Goal: Transaction & Acquisition: Purchase product/service

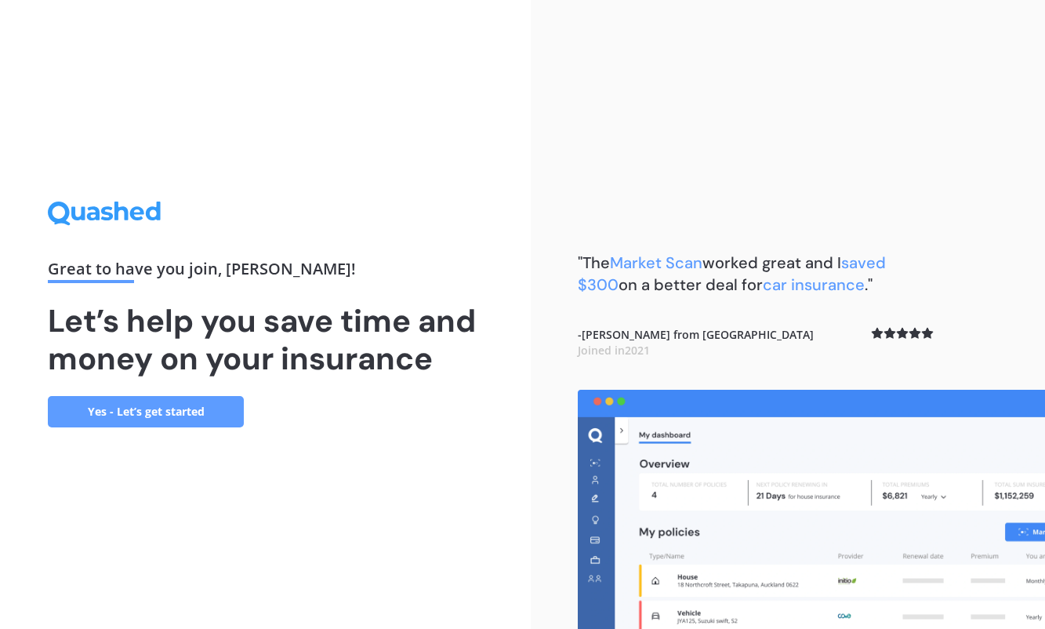
click at [177, 416] on link "Yes - Let’s get started" at bounding box center [146, 411] width 196 height 31
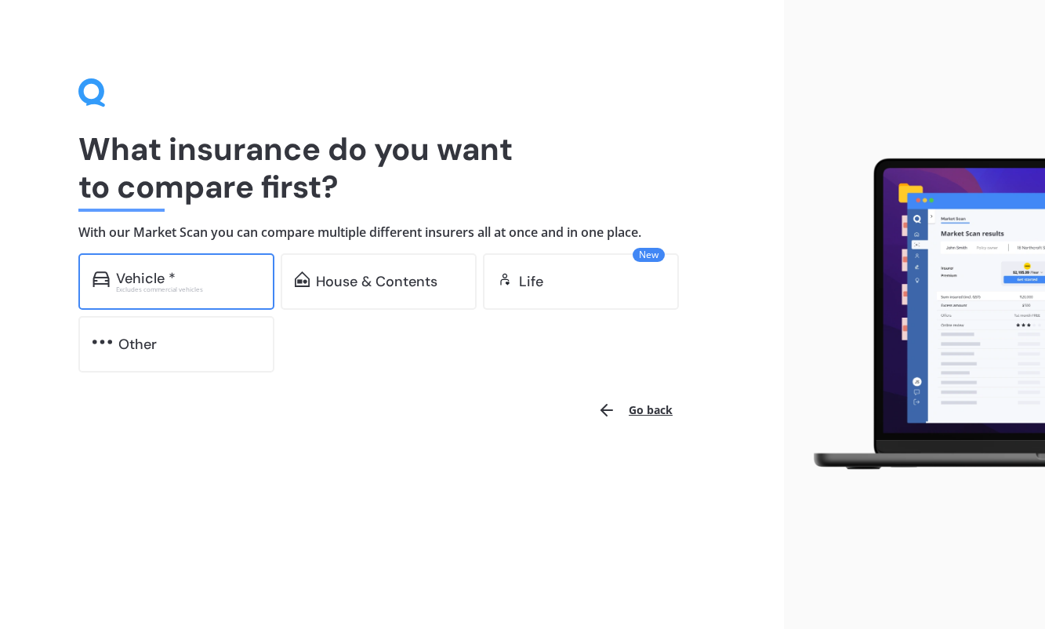
click at [194, 286] on div "Excludes commercial vehicles" at bounding box center [188, 289] width 144 height 6
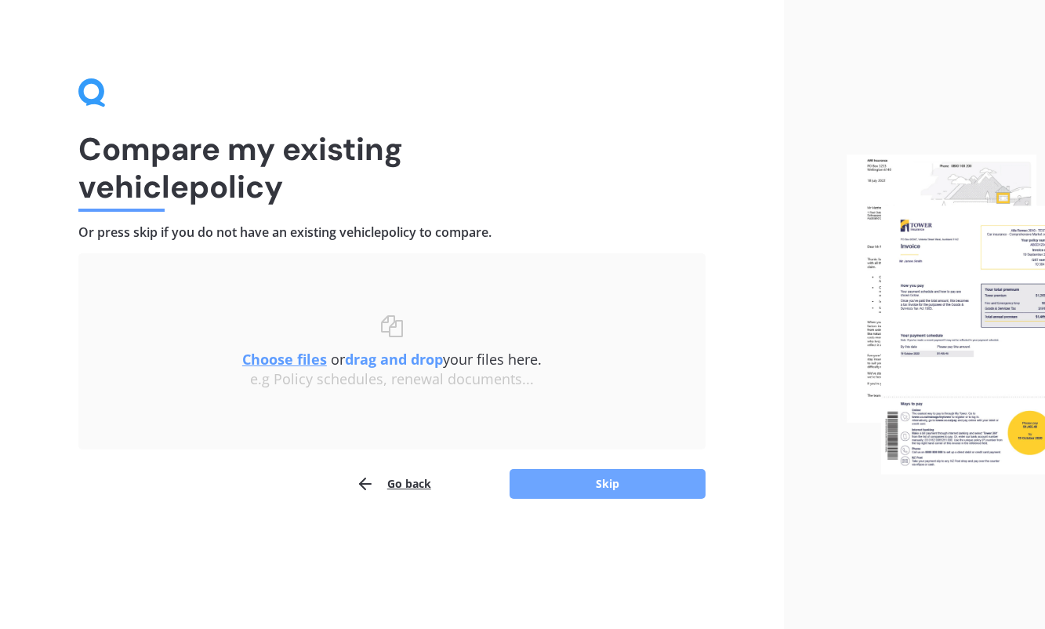
click at [602, 483] on button "Skip" at bounding box center [608, 484] width 196 height 30
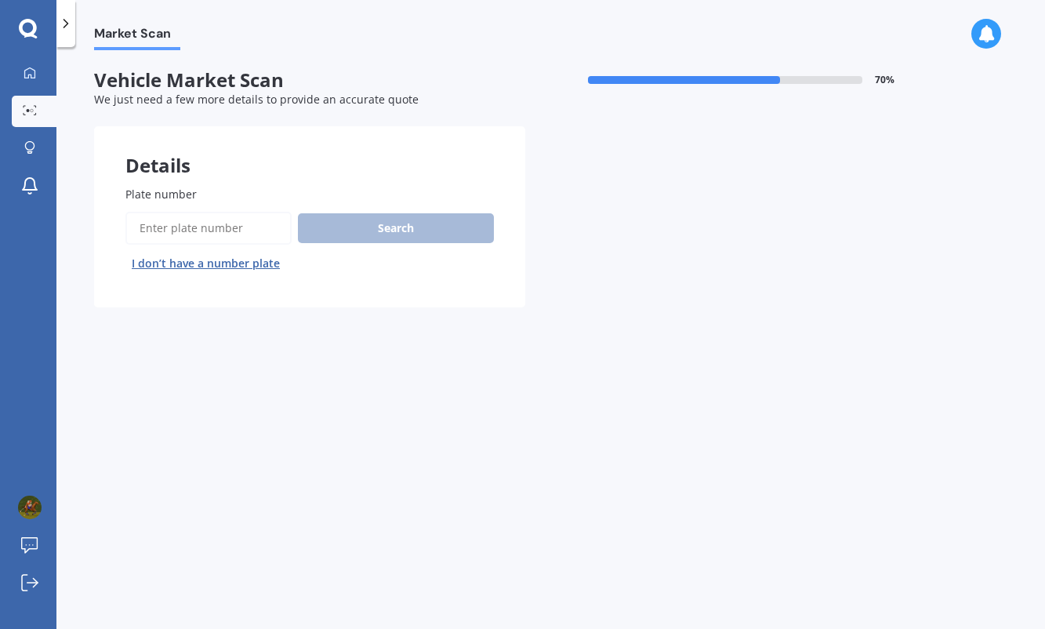
click at [252, 232] on input "Plate number" at bounding box center [208, 228] width 166 height 33
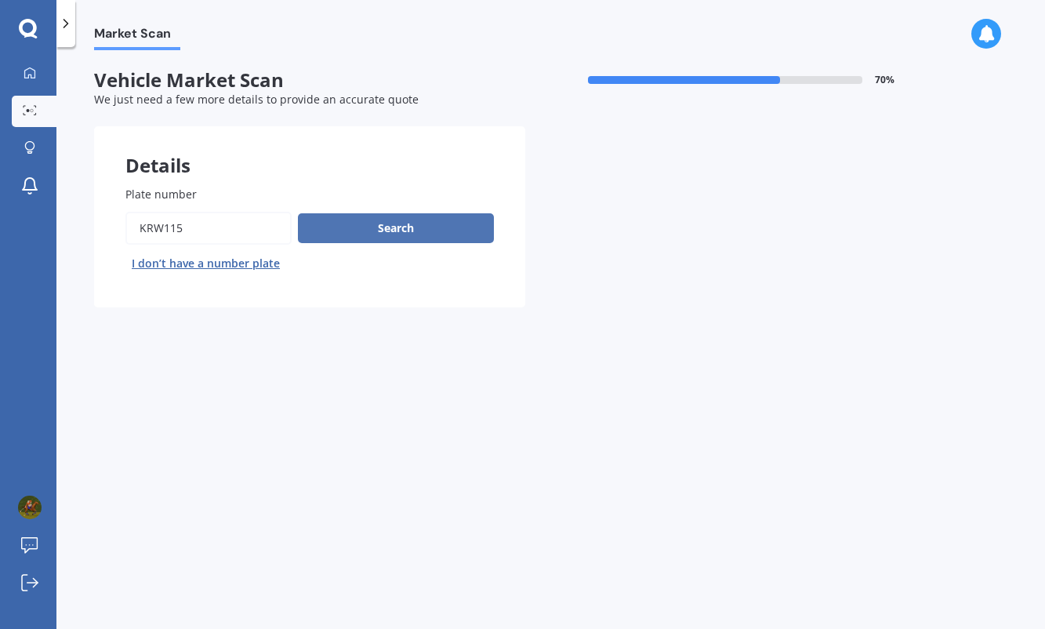
type input "krw115"
click at [374, 225] on button "Search" at bounding box center [396, 228] width 196 height 30
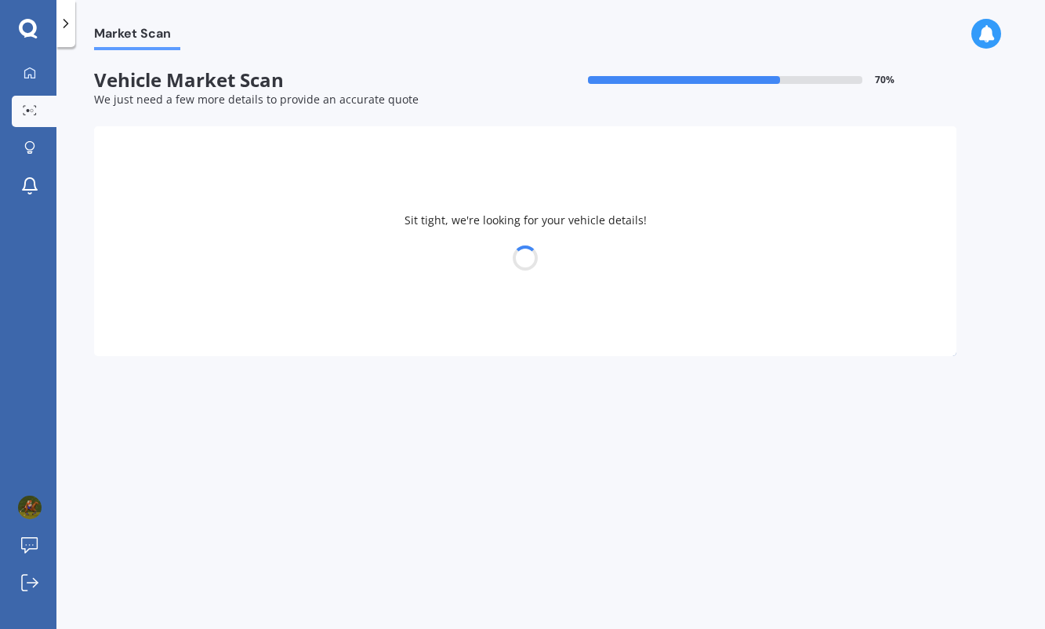
select select "MAZDA"
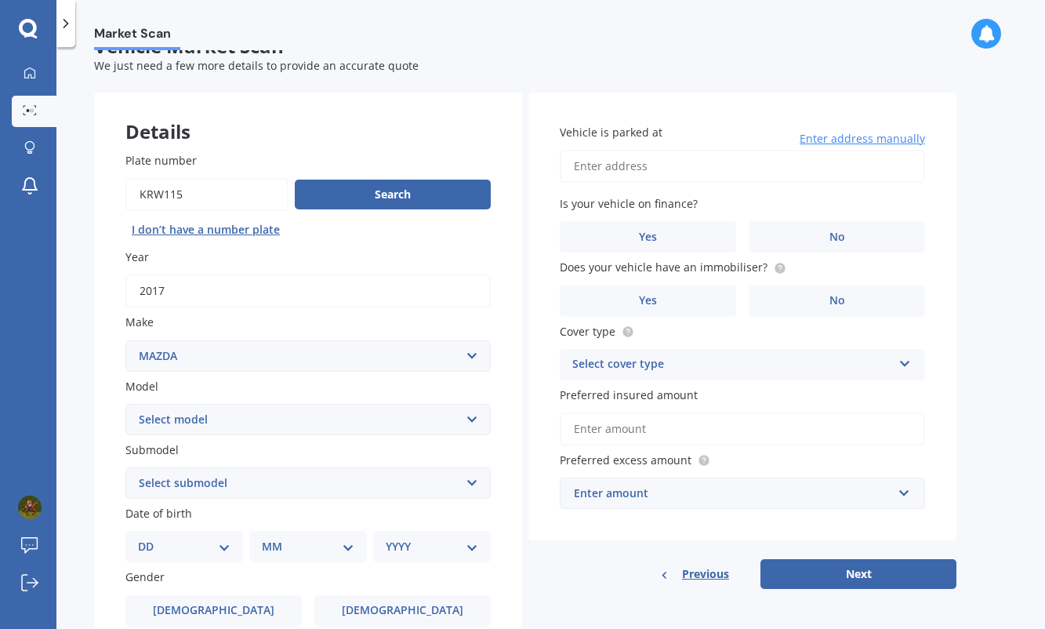
scroll to position [34, 0]
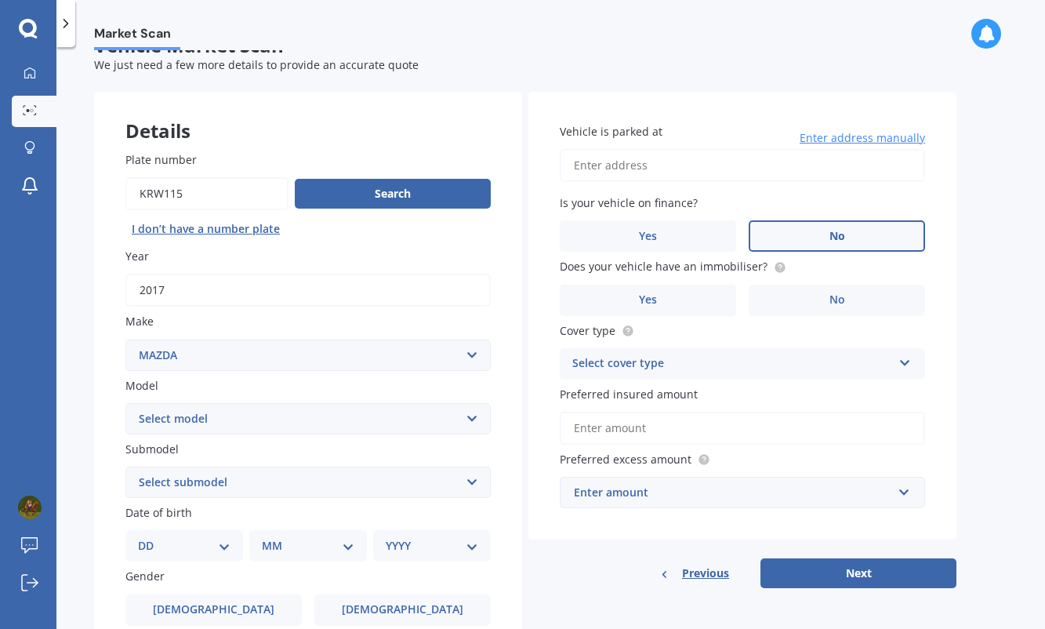
click at [844, 231] on span "No" at bounding box center [838, 236] width 16 height 13
click at [0, 0] on input "No" at bounding box center [0, 0] width 0 height 0
click at [657, 298] on span "Yes" at bounding box center [648, 299] width 19 height 13
click at [0, 0] on input "Yes" at bounding box center [0, 0] width 0 height 0
click at [761, 359] on div "Select cover type" at bounding box center [732, 363] width 320 height 19
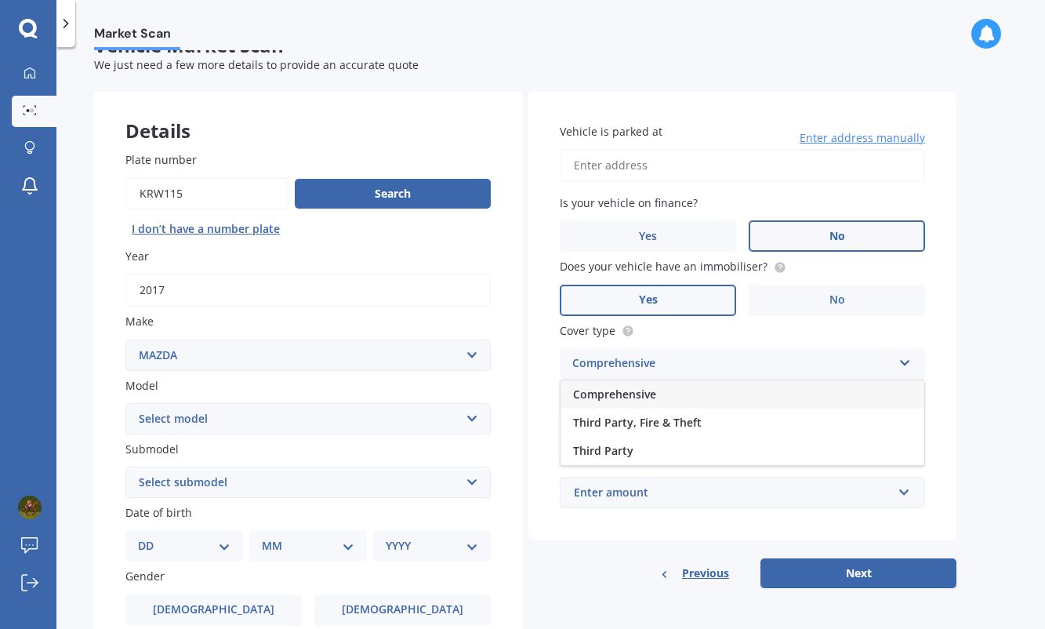
click at [711, 396] on div "Comprehensive" at bounding box center [743, 394] width 364 height 28
click at [678, 419] on input "Preferred insured amount" at bounding box center [742, 428] width 365 height 33
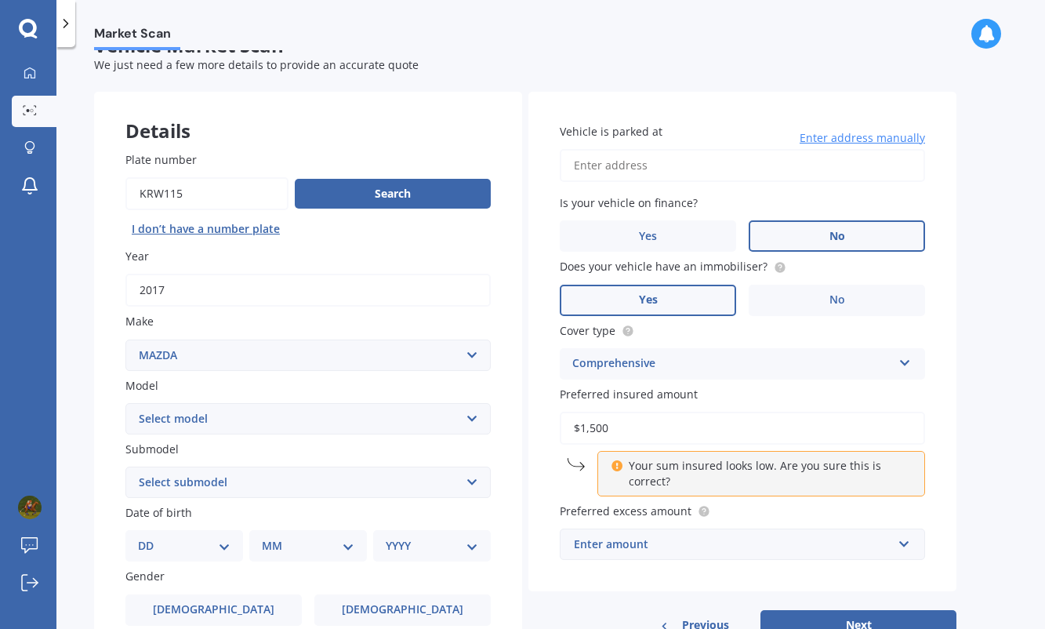
type input "$15,000"
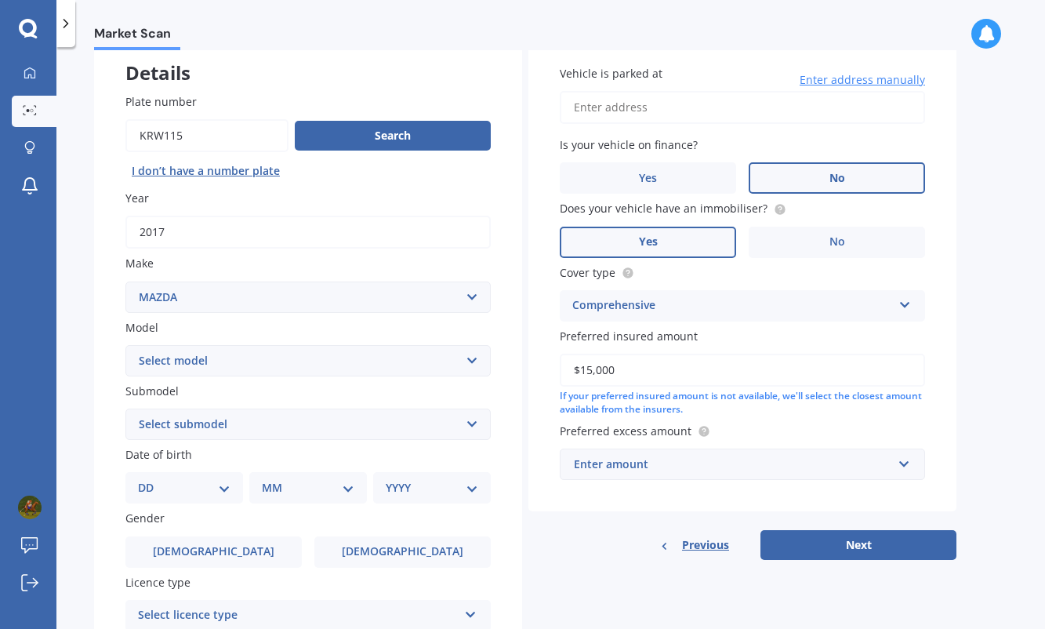
scroll to position [93, 0]
click at [739, 463] on div "Enter amount" at bounding box center [733, 463] width 318 height 17
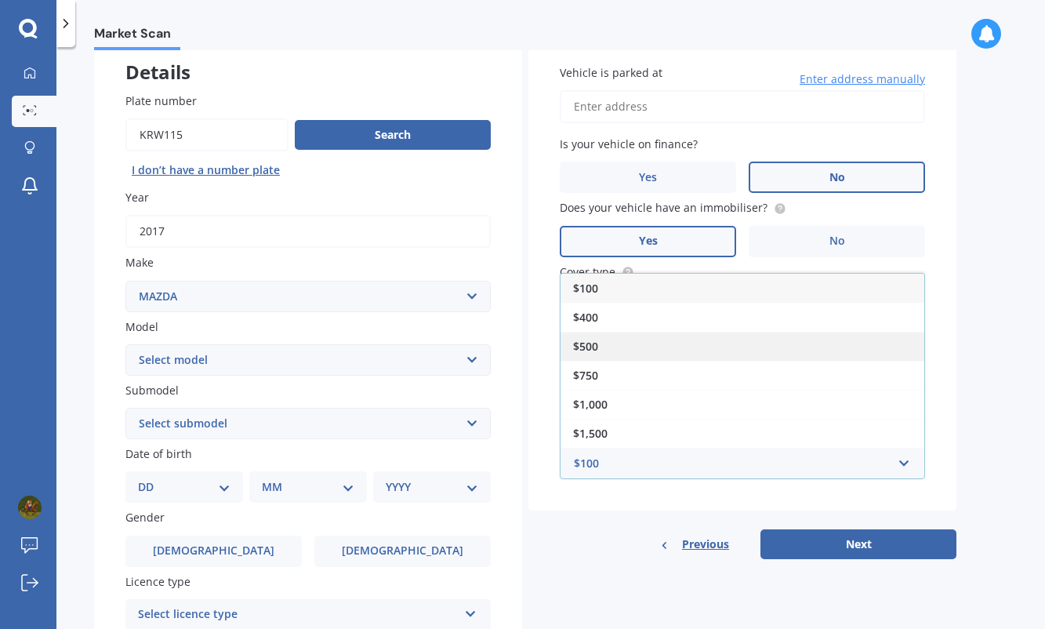
click at [710, 345] on div "$500" at bounding box center [743, 346] width 364 height 29
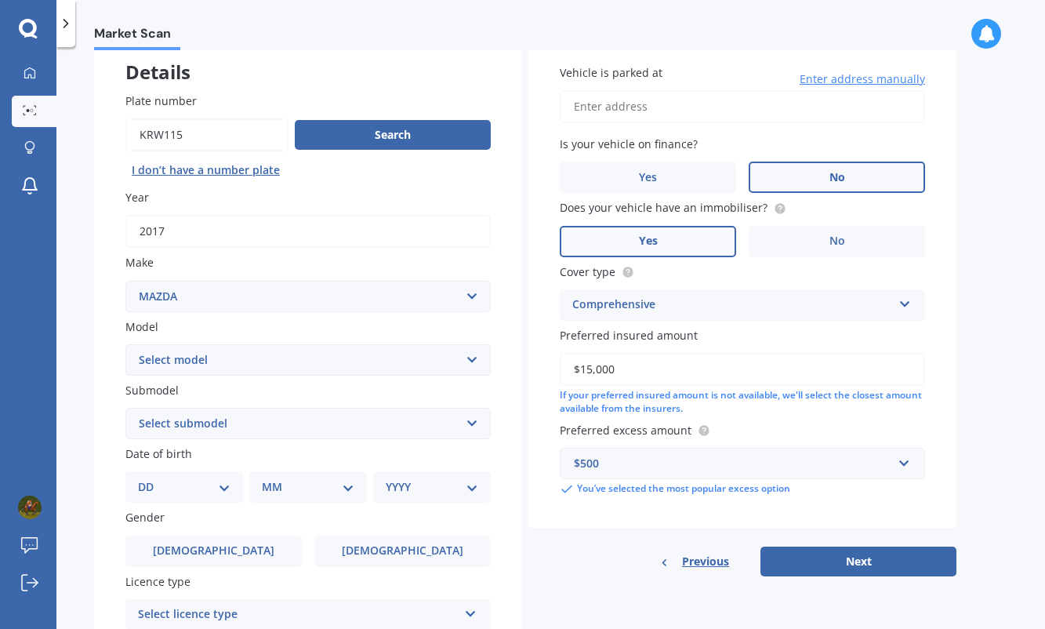
click at [630, 516] on div "Vehicle is parked at Enter address manually Is your vehicle on finance? Yes No …" at bounding box center [742, 280] width 428 height 495
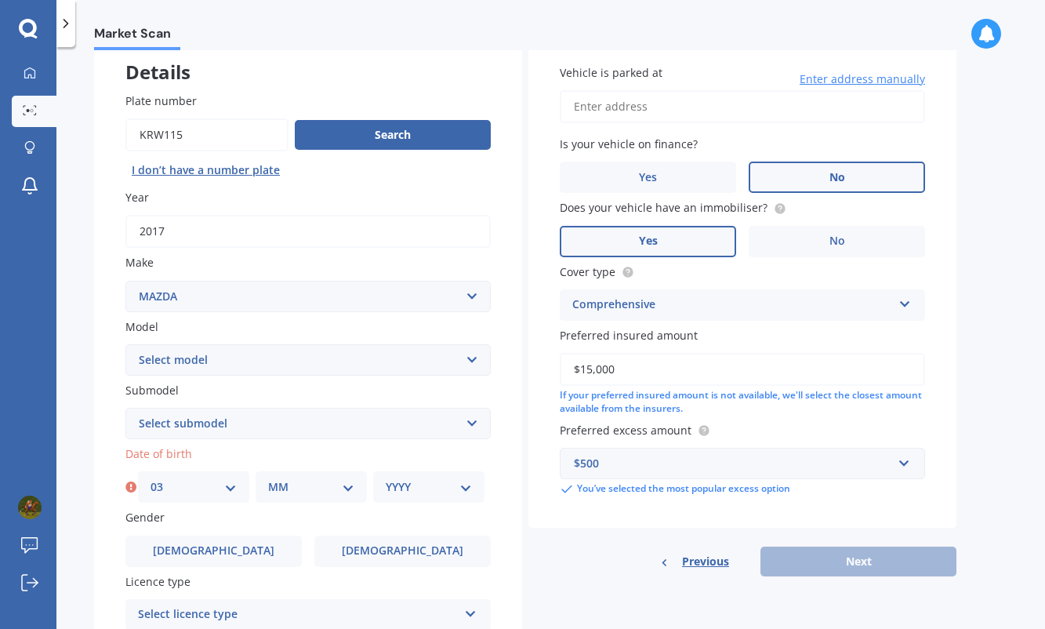
select select "04"
select select "05"
select select "1985"
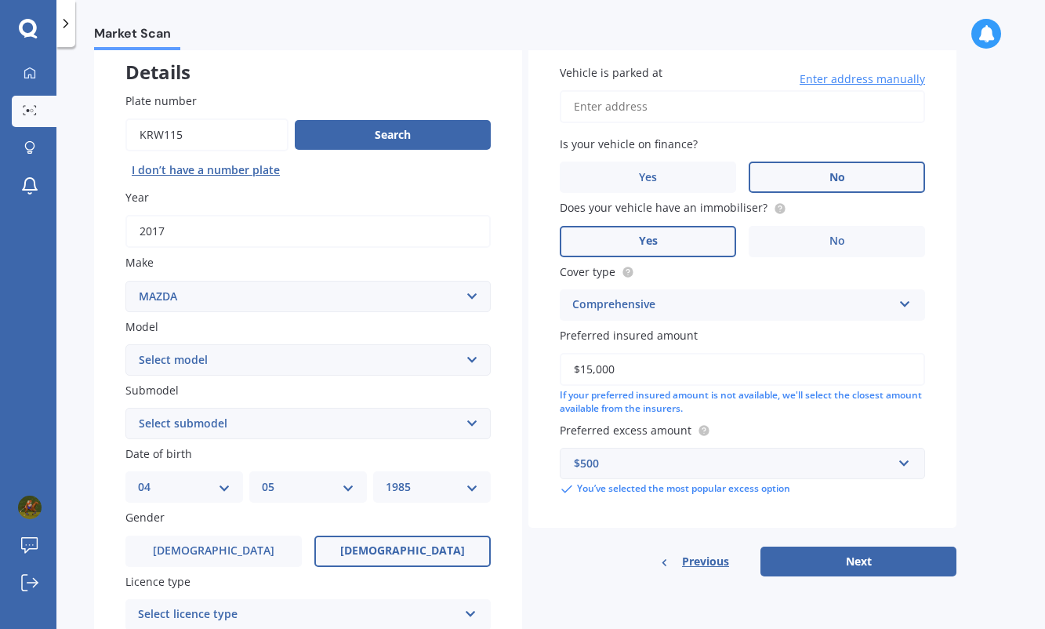
click at [378, 553] on label "[DEMOGRAPHIC_DATA]" at bounding box center [402, 551] width 176 height 31
click at [0, 0] on input "[DEMOGRAPHIC_DATA]" at bounding box center [0, 0] width 0 height 0
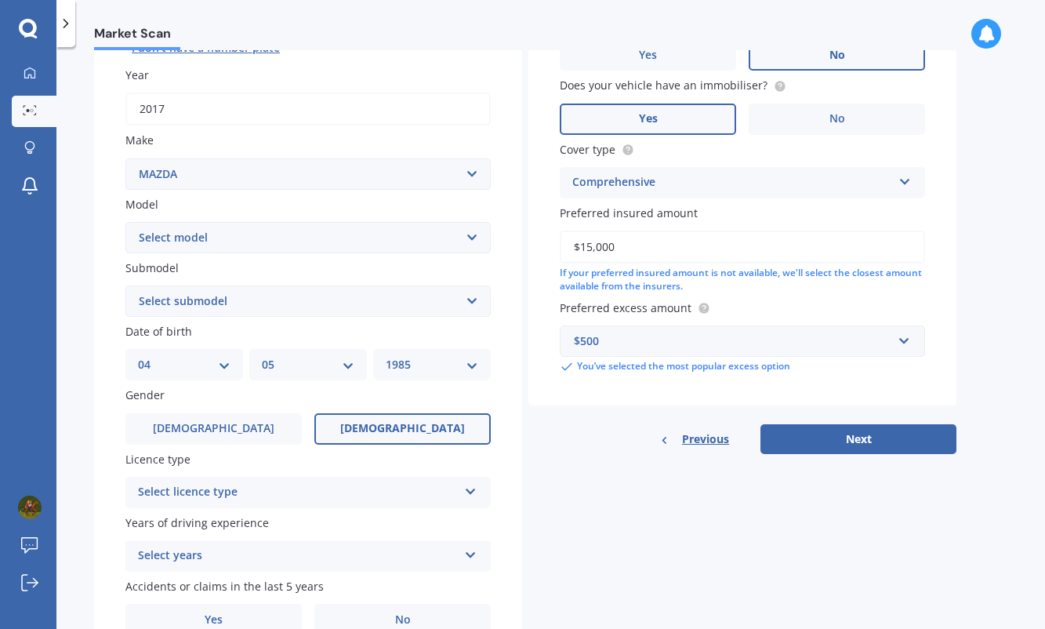
scroll to position [217, 0]
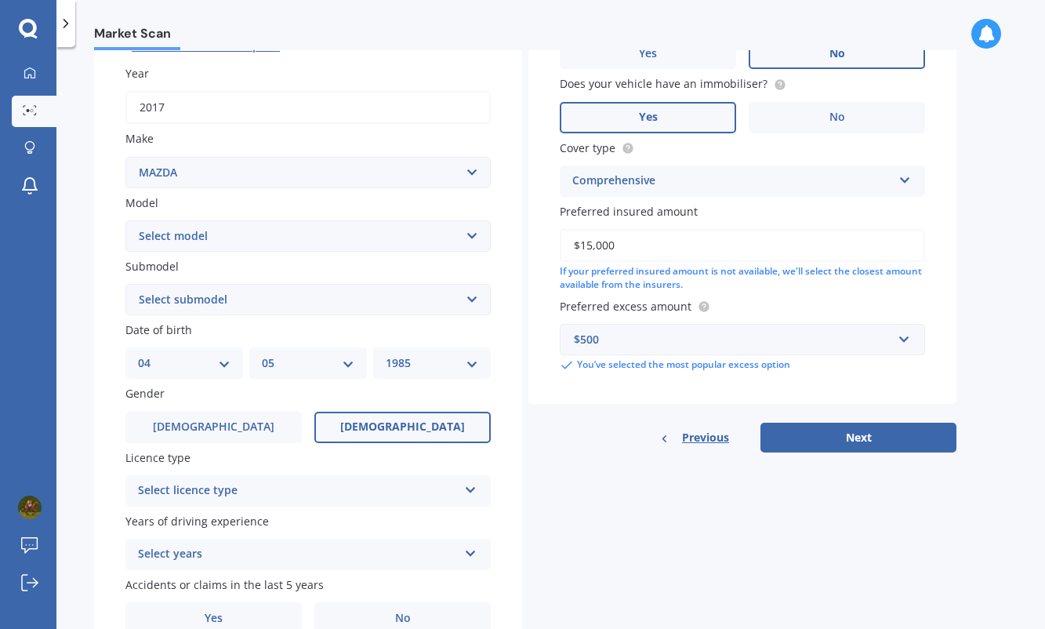
click at [344, 481] on div "Select licence type" at bounding box center [298, 490] width 320 height 19
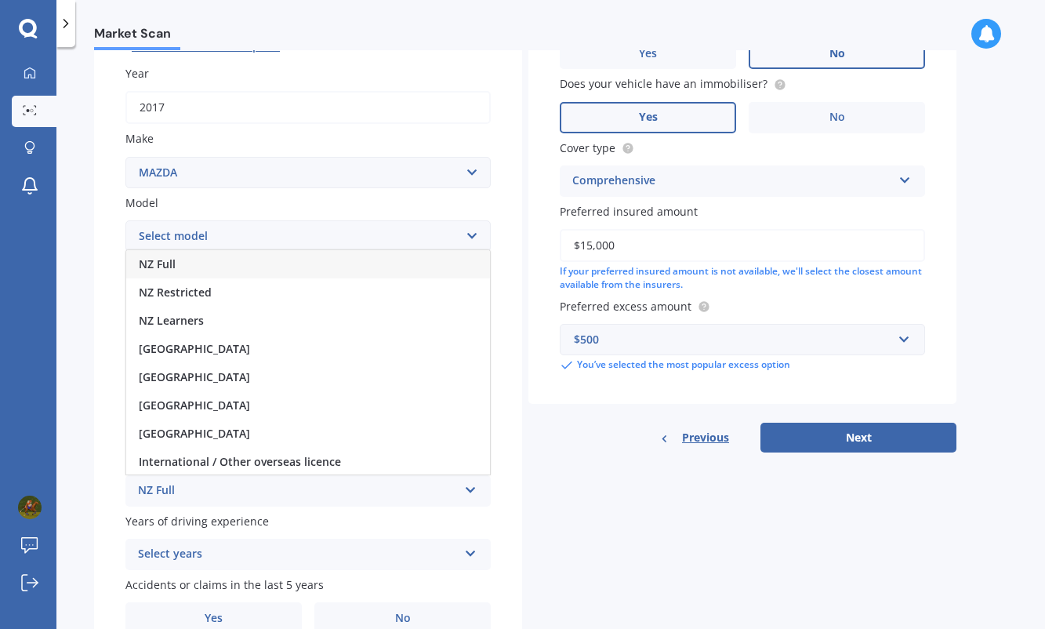
click at [307, 252] on div "NZ Full" at bounding box center [308, 264] width 364 height 28
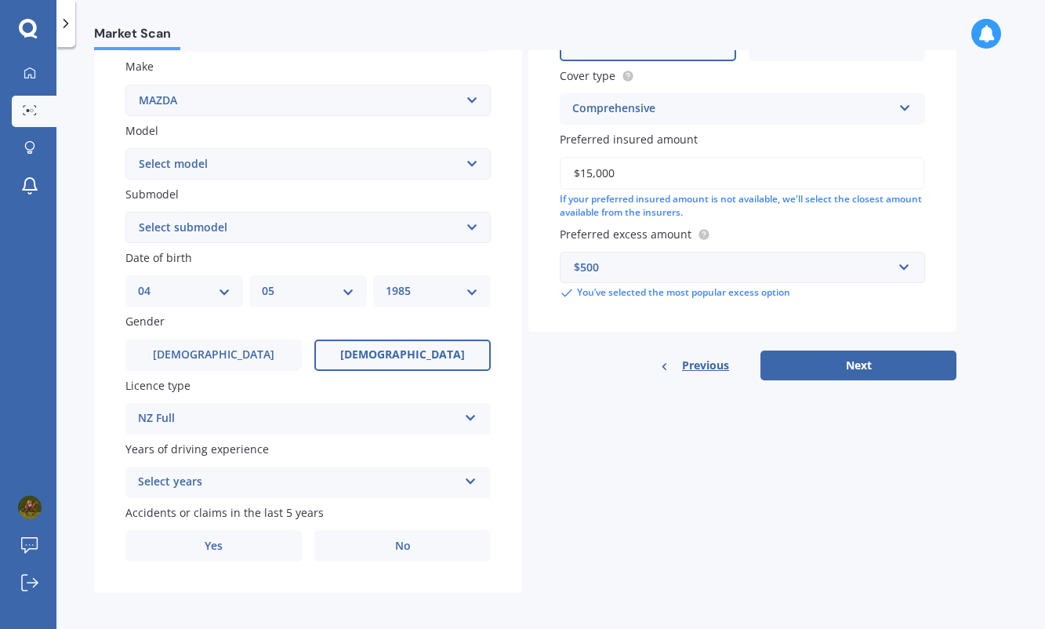
scroll to position [289, 0]
click at [334, 480] on div "Select years" at bounding box center [298, 483] width 320 height 19
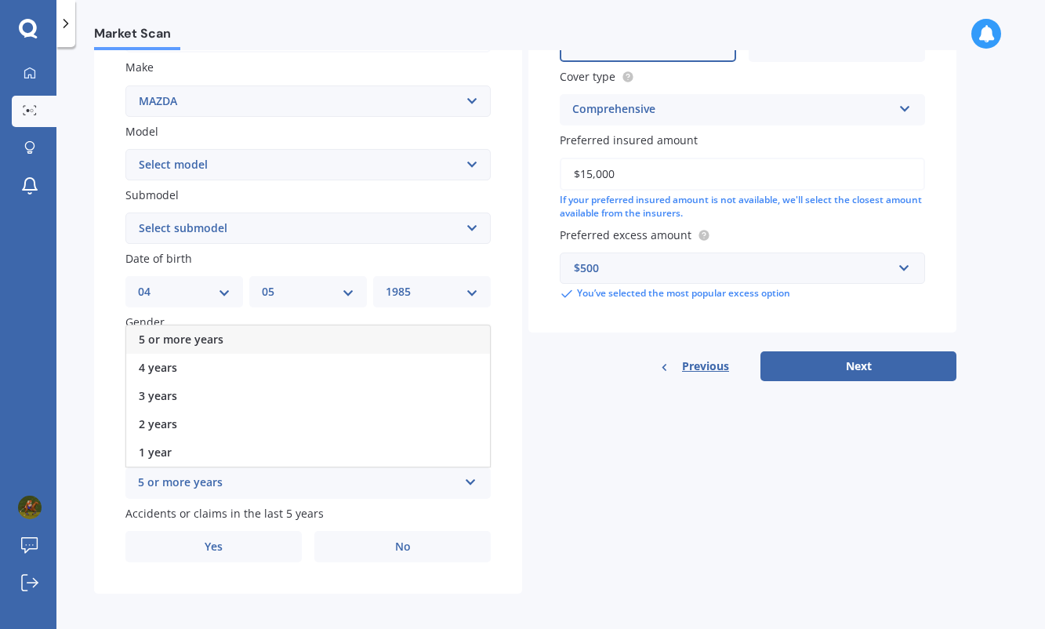
click at [274, 325] on div "5 or more years" at bounding box center [308, 339] width 364 height 28
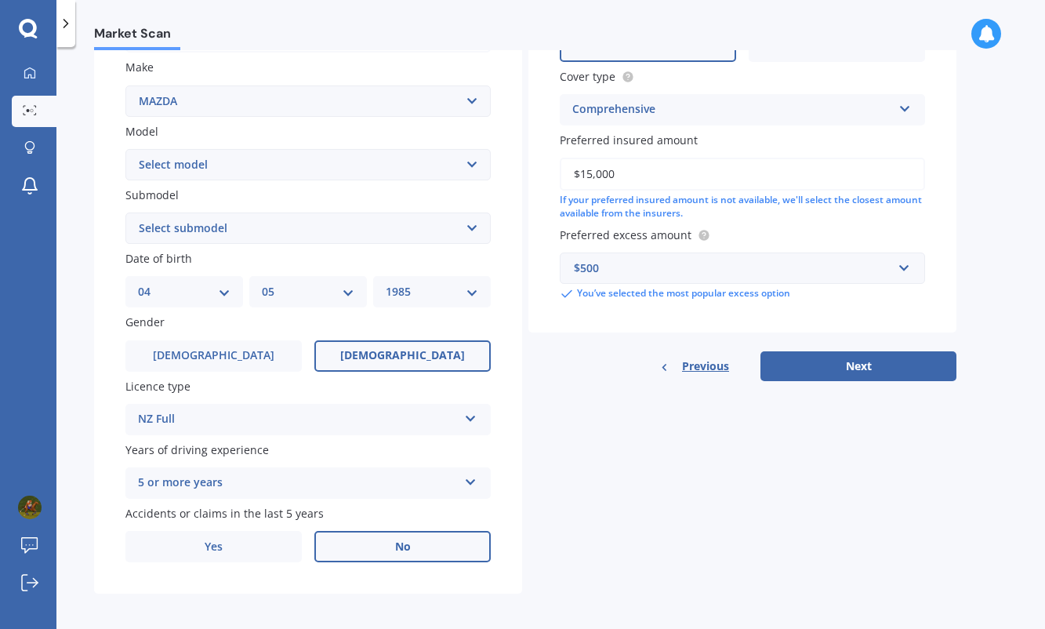
click at [381, 531] on label "No" at bounding box center [402, 546] width 176 height 31
click at [0, 0] on input "No" at bounding box center [0, 0] width 0 height 0
click at [872, 376] on div "Details Plate number Search I don’t have a number plate Year [DATE] Make Select…" at bounding box center [525, 216] width 862 height 757
click at [872, 373] on button "Next" at bounding box center [859, 366] width 196 height 30
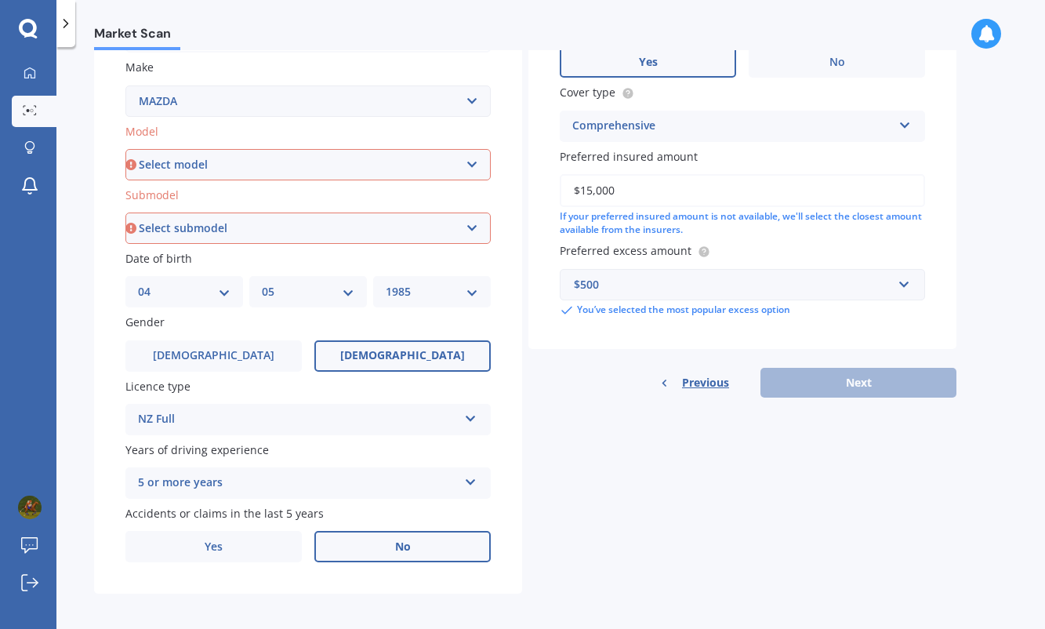
click at [216, 162] on select "Select model 121 2 3 323 323 / Familia 6 626 929 Atenza Autozam Axela AZ3 B2000…" at bounding box center [307, 164] width 365 height 31
select select "BT50"
select select "LTD D/C W/S 3.0DT"
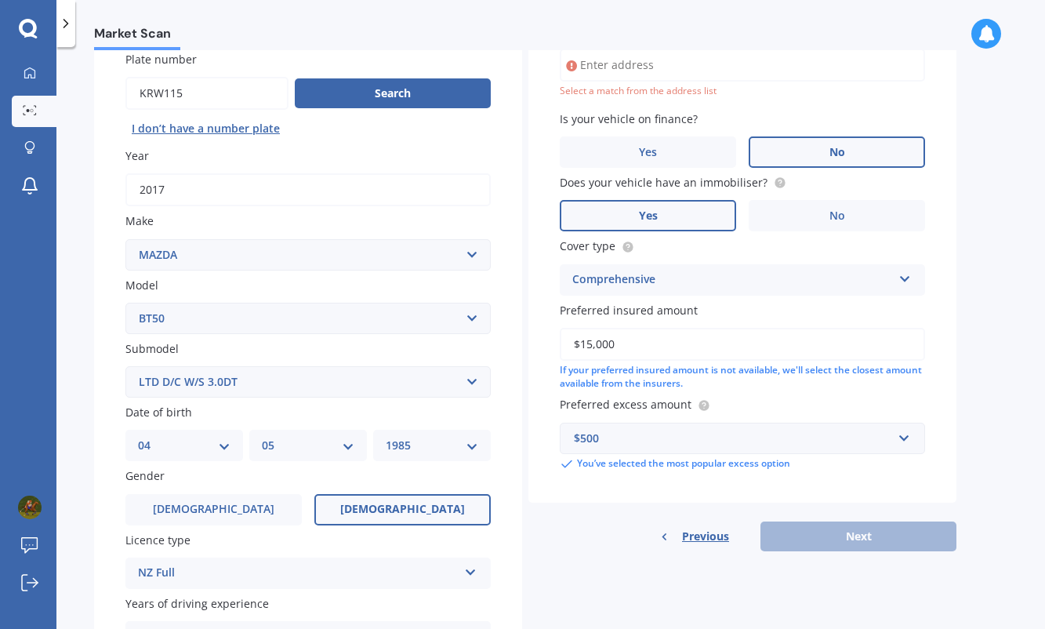
scroll to position [106, 0]
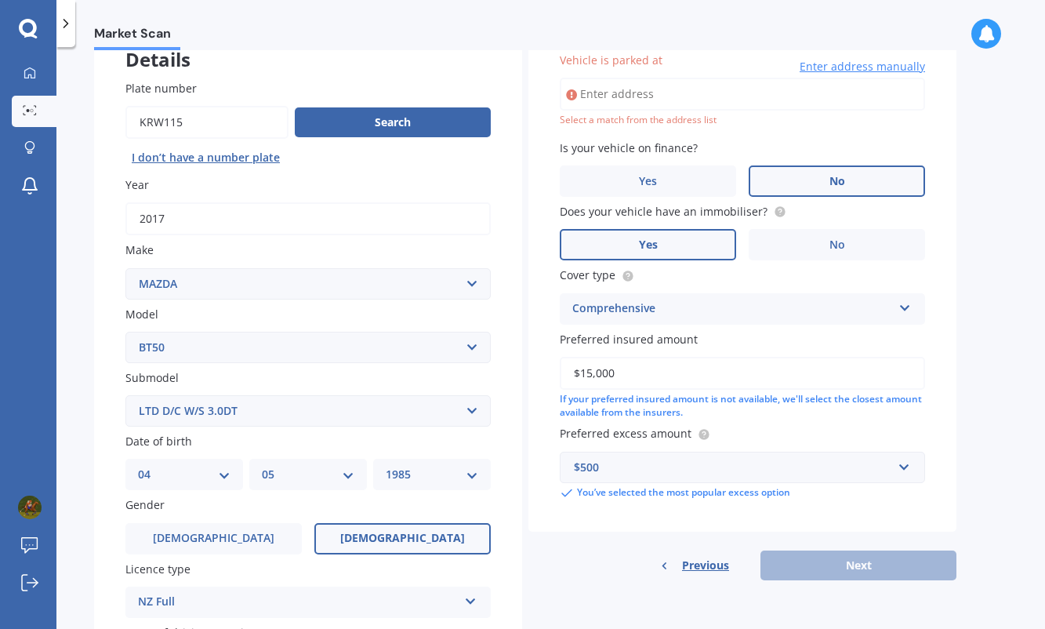
click at [209, 343] on select "Select model 121 2 3 323 323 / Familia 6 626 929 Atenza Autozam Axela AZ3 B2000…" at bounding box center [307, 347] width 365 height 31
type input "[GEOGRAPHIC_DATA], Ōhaupō"
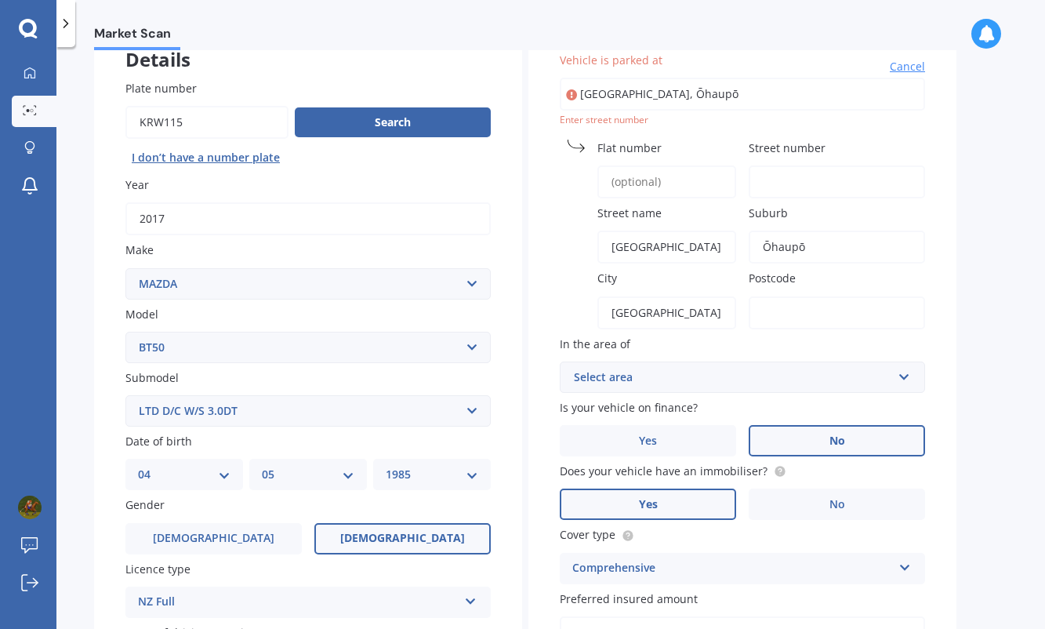
click at [678, 176] on input "Flat number" at bounding box center [666, 181] width 139 height 33
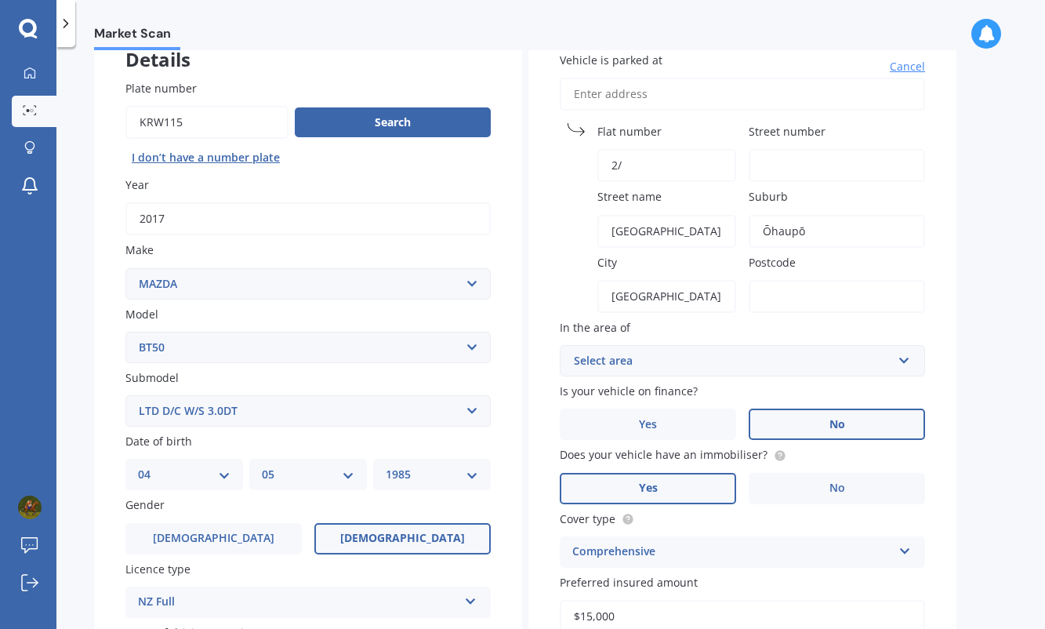
type input "2"
type input "2/138"
click at [956, 325] on div "Vehicle is parked at [GEOGRAPHIC_DATA] number 2/[GEOGRAPHIC_DATA] name [GEOGRAP…" at bounding box center [742, 397] width 428 height 754
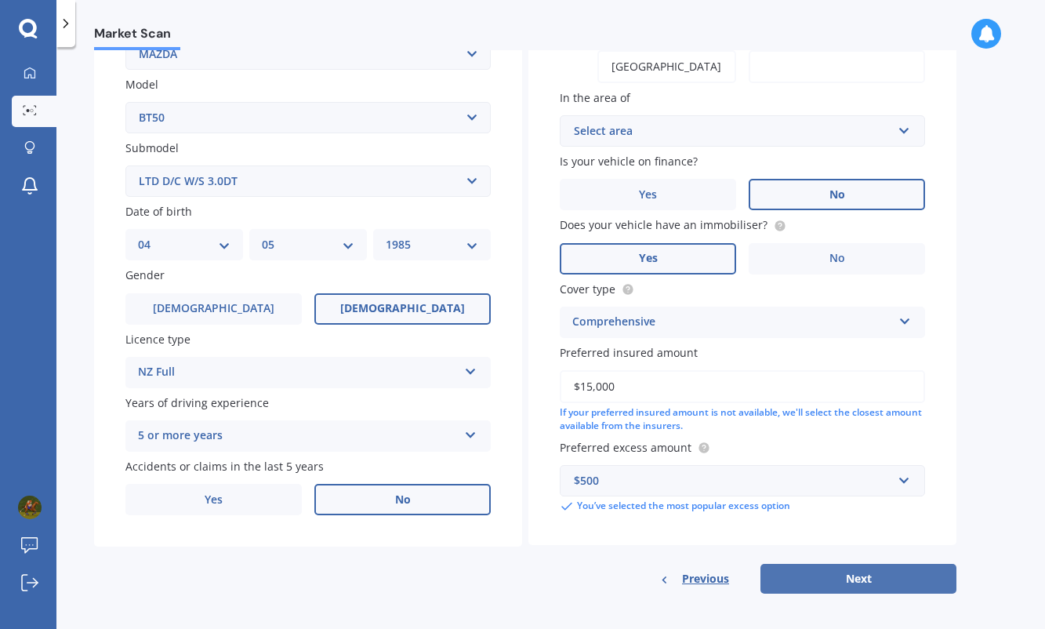
scroll to position [335, 0]
click at [852, 587] on button "Next" at bounding box center [859, 580] width 196 height 30
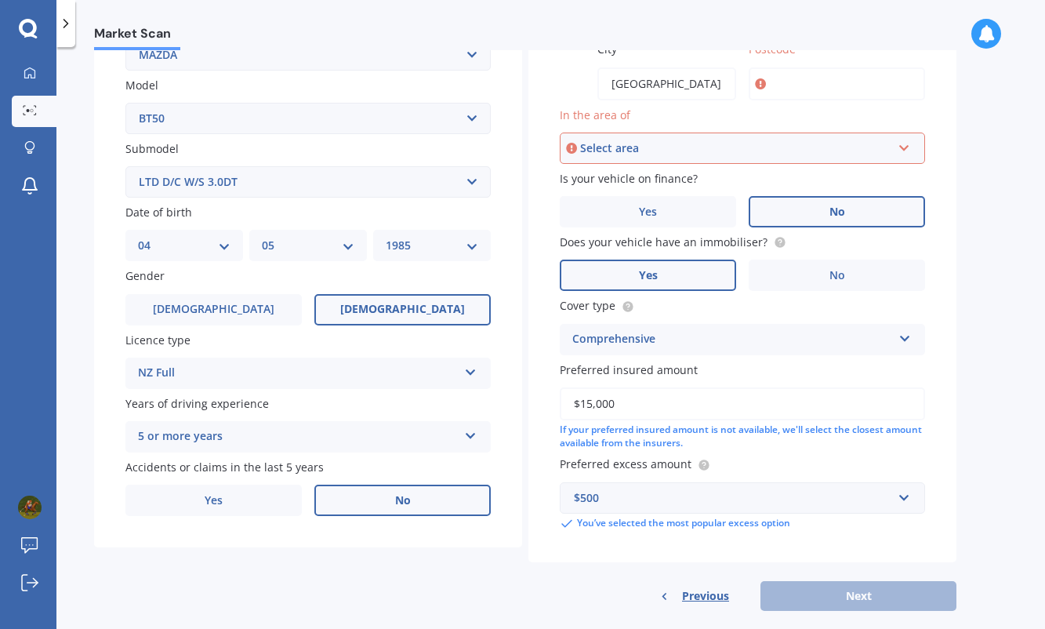
click at [899, 78] on input "Postcode" at bounding box center [837, 83] width 176 height 33
type input "3883"
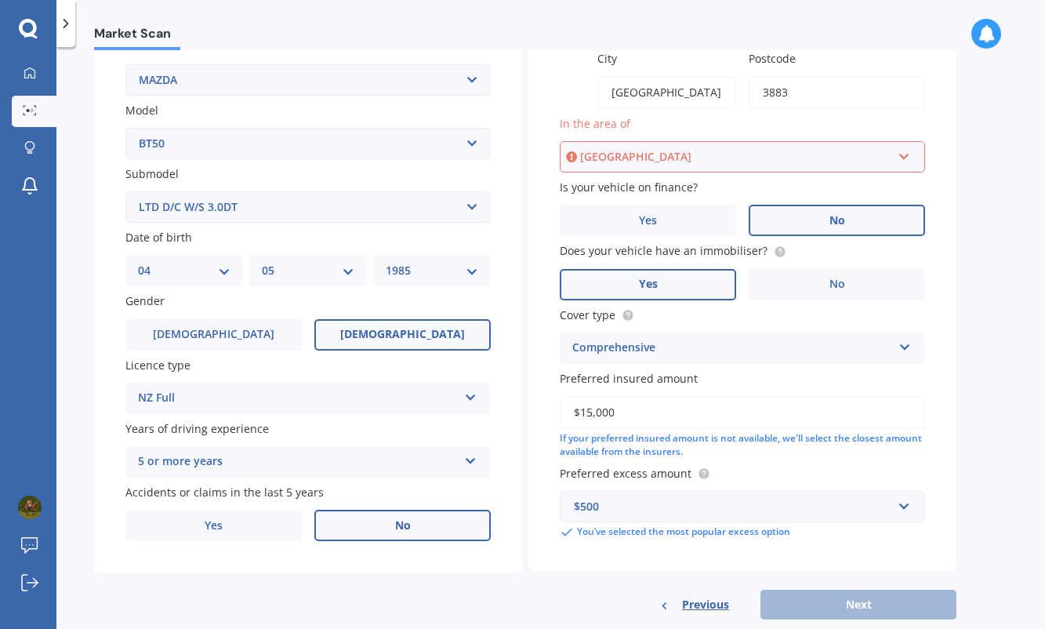
click at [637, 152] on div "[GEOGRAPHIC_DATA]" at bounding box center [736, 156] width 312 height 17
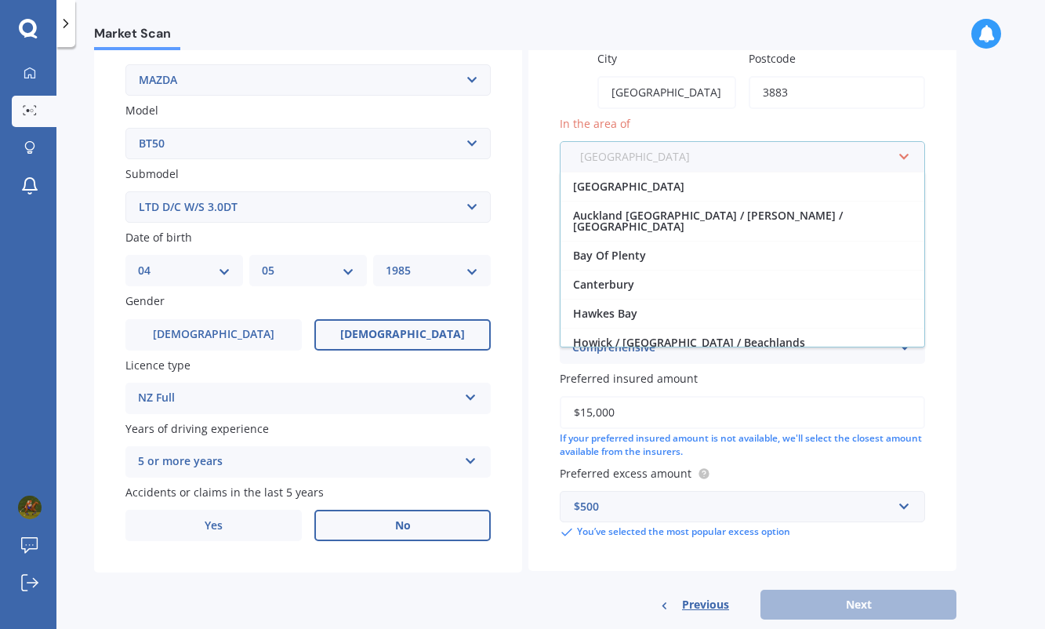
scroll to position [347, 0]
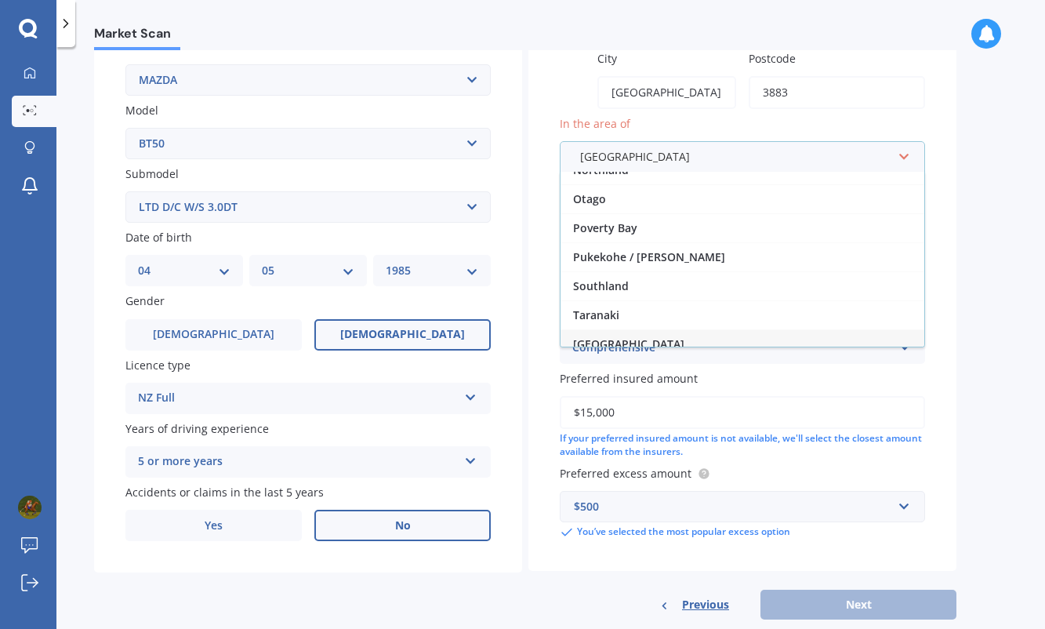
click at [751, 329] on div "[GEOGRAPHIC_DATA]" at bounding box center [743, 343] width 364 height 29
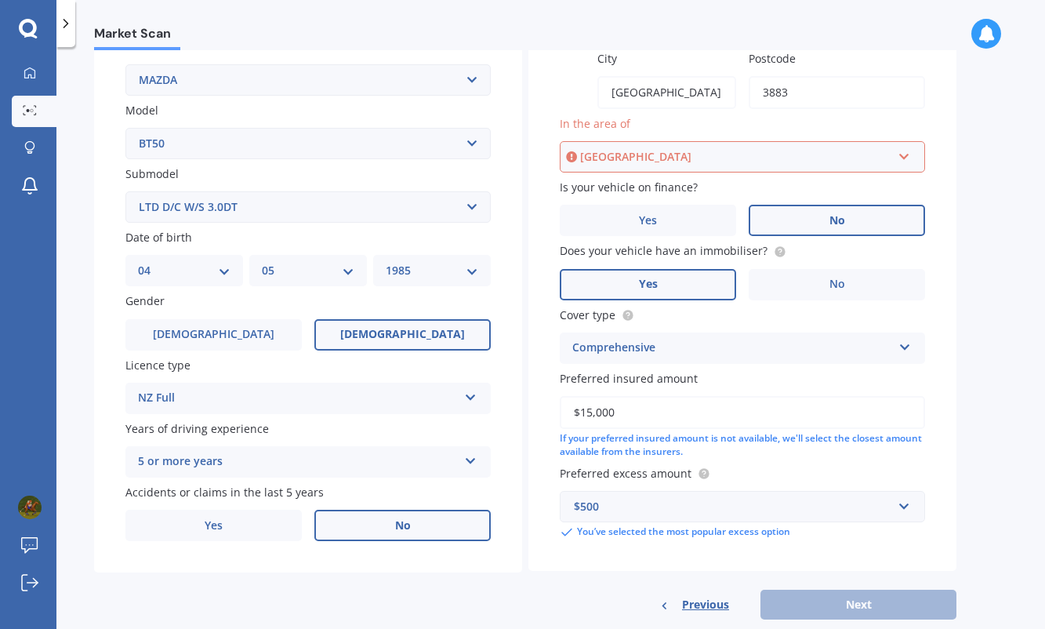
click at [854, 592] on div "Previous Next" at bounding box center [742, 605] width 428 height 30
click at [912, 151] on input "text" at bounding box center [736, 157] width 351 height 30
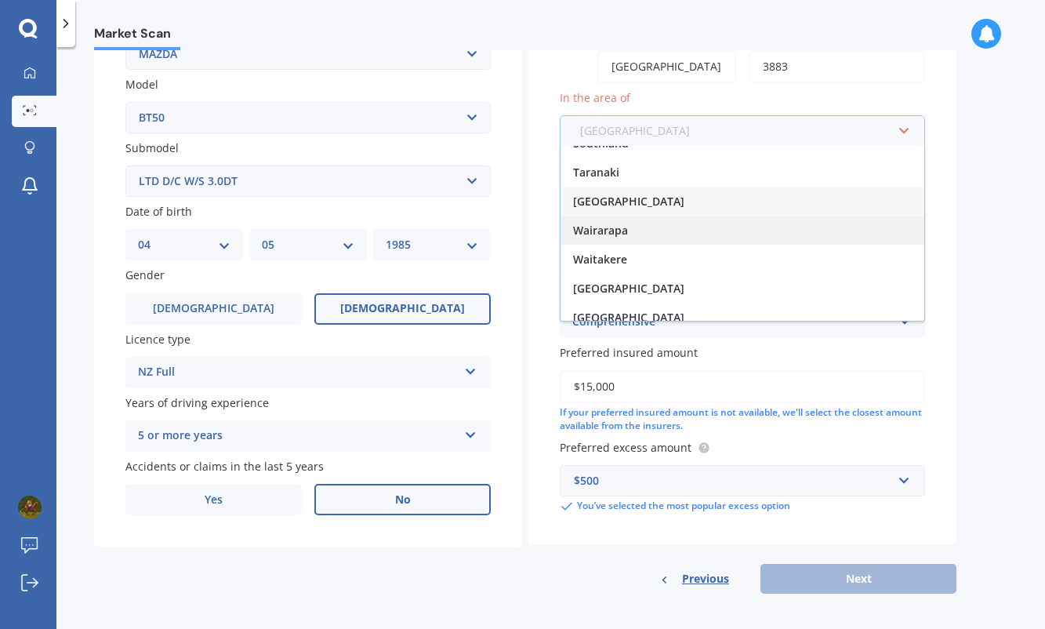
scroll to position [335, 0]
click at [607, 194] on span "[GEOGRAPHIC_DATA]" at bounding box center [628, 201] width 111 height 15
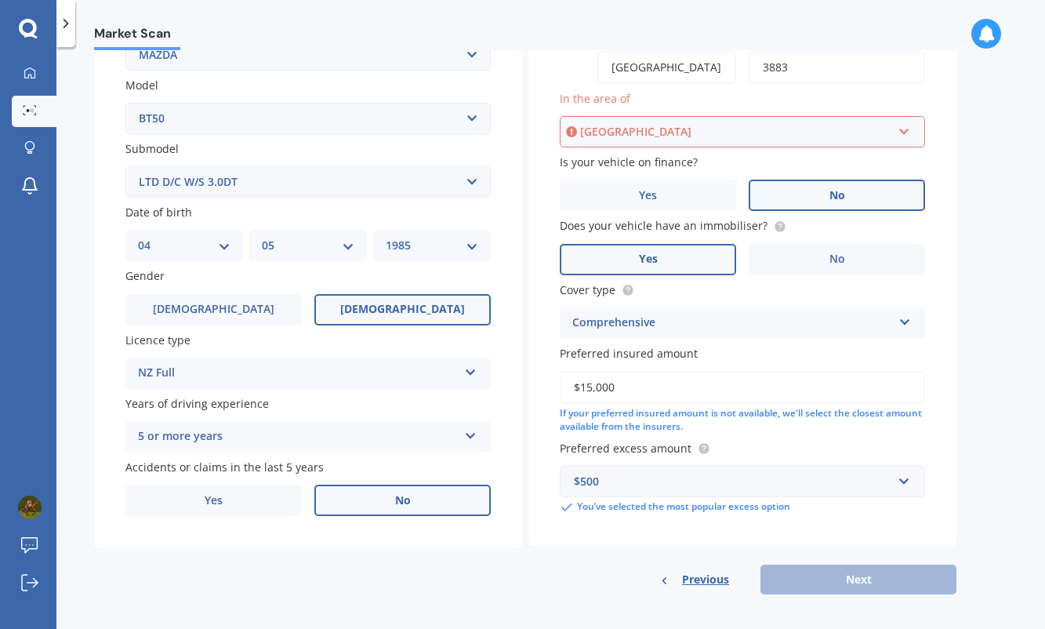
click at [607, 181] on label "Yes" at bounding box center [648, 195] width 176 height 31
click at [0, 0] on input "Yes" at bounding box center [0, 0] width 0 height 0
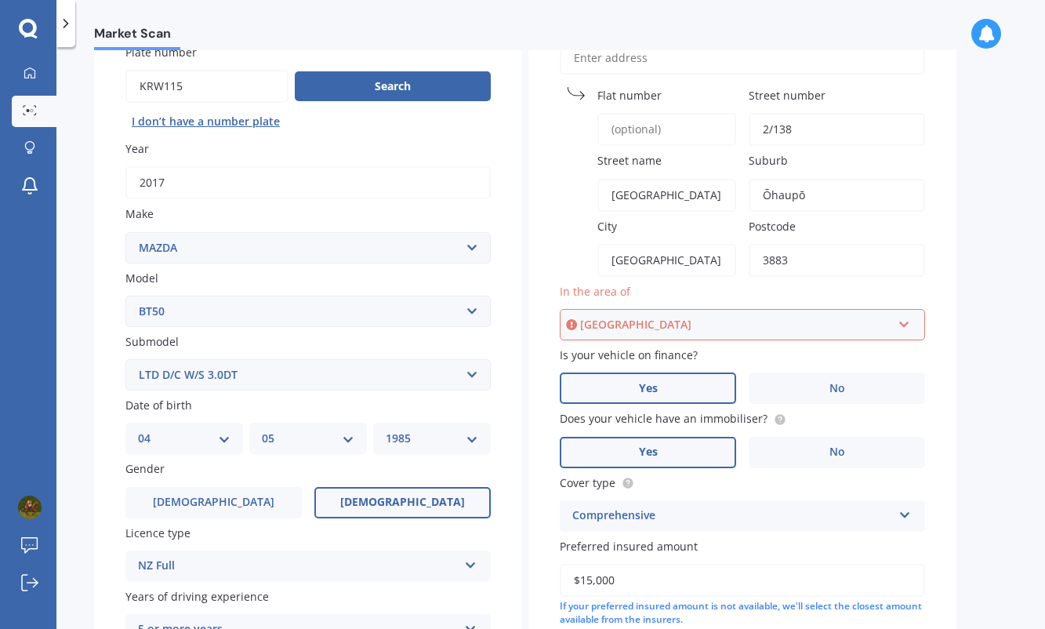
scroll to position [130, 0]
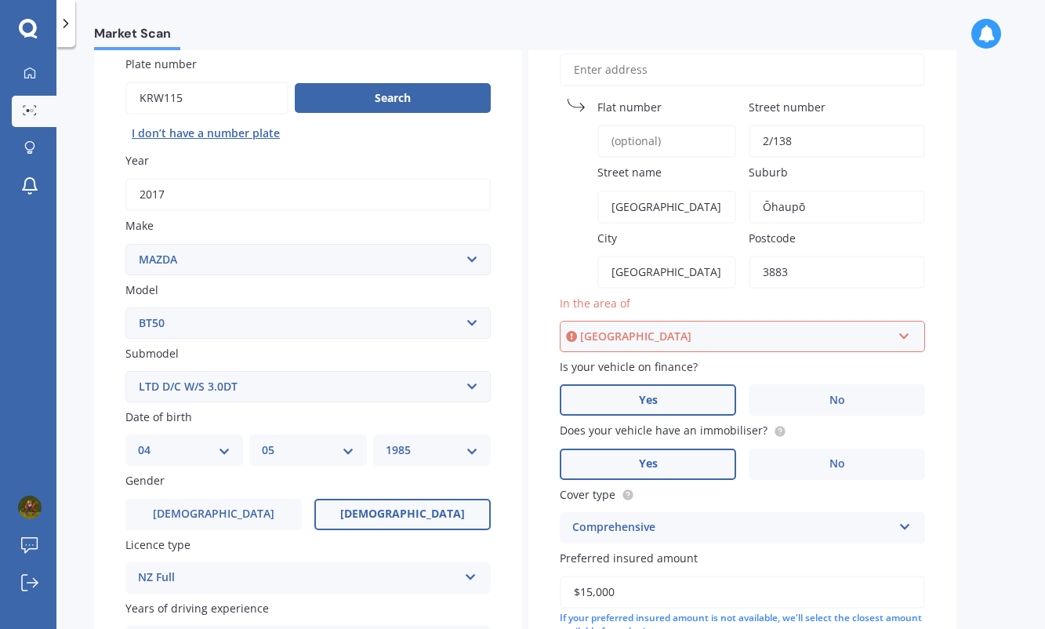
drag, startPoint x: 721, startPoint y: 262, endPoint x: 609, endPoint y: 263, distance: 111.3
click at [609, 263] on input "[GEOGRAPHIC_DATA]" at bounding box center [666, 272] width 139 height 33
type input "OHAUPO"
click at [597, 329] on div "[GEOGRAPHIC_DATA]" at bounding box center [736, 336] width 312 height 17
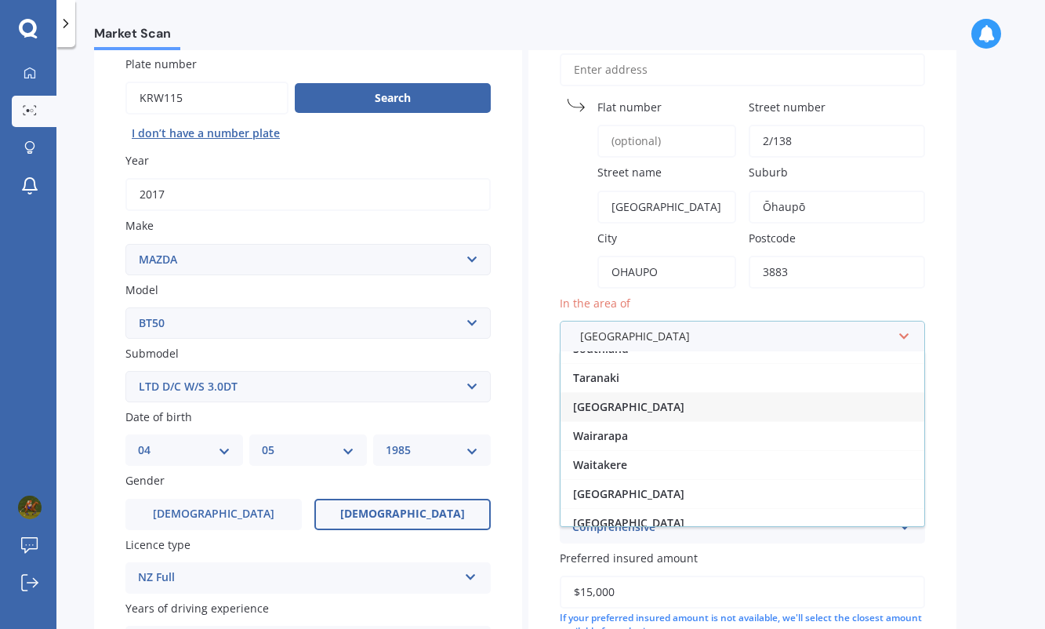
click at [703, 392] on div "[GEOGRAPHIC_DATA]" at bounding box center [743, 406] width 364 height 29
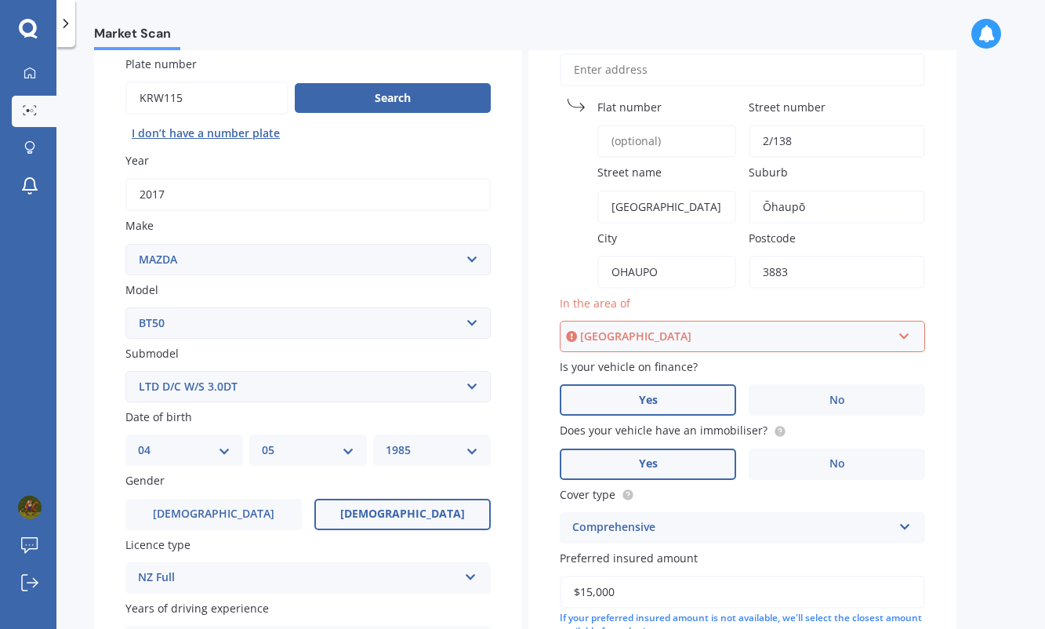
click at [703, 389] on label "Yes" at bounding box center [648, 399] width 176 height 31
click at [0, 0] on input "Yes" at bounding box center [0, 0] width 0 height 0
click at [1003, 396] on div "Market Scan Vehicle Market Scan 70 % We just need a few more details to provide…" at bounding box center [550, 341] width 989 height 582
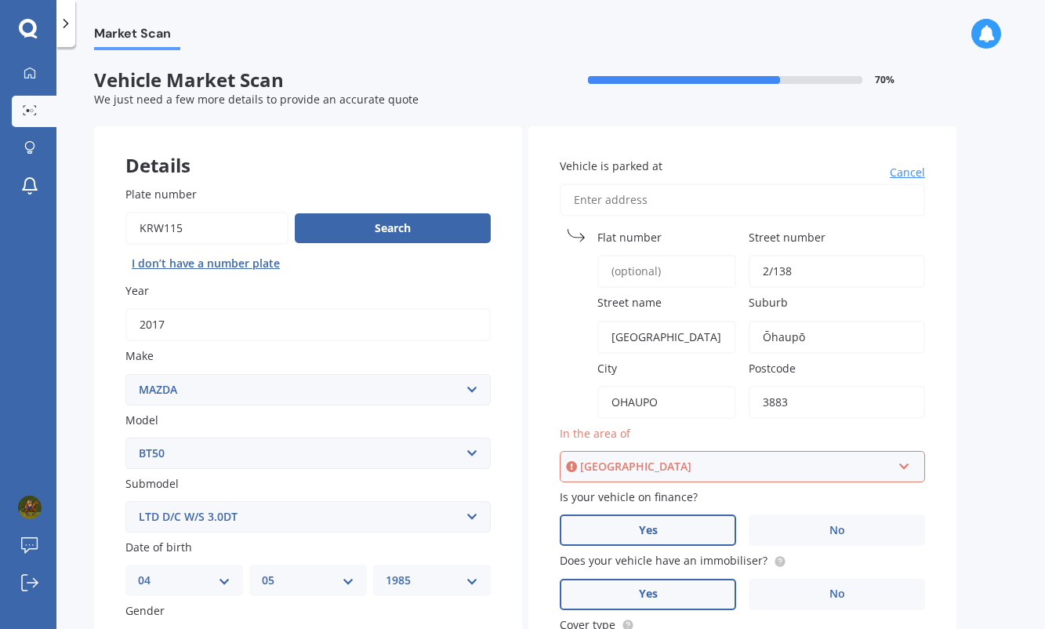
scroll to position [0, 0]
click at [668, 204] on input "Vehicle is parked at" at bounding box center [742, 199] width 365 height 33
type input "2"
type input "[GEOGRAPHIC_DATA], Ōhaupō"
type input "[GEOGRAPHIC_DATA]"
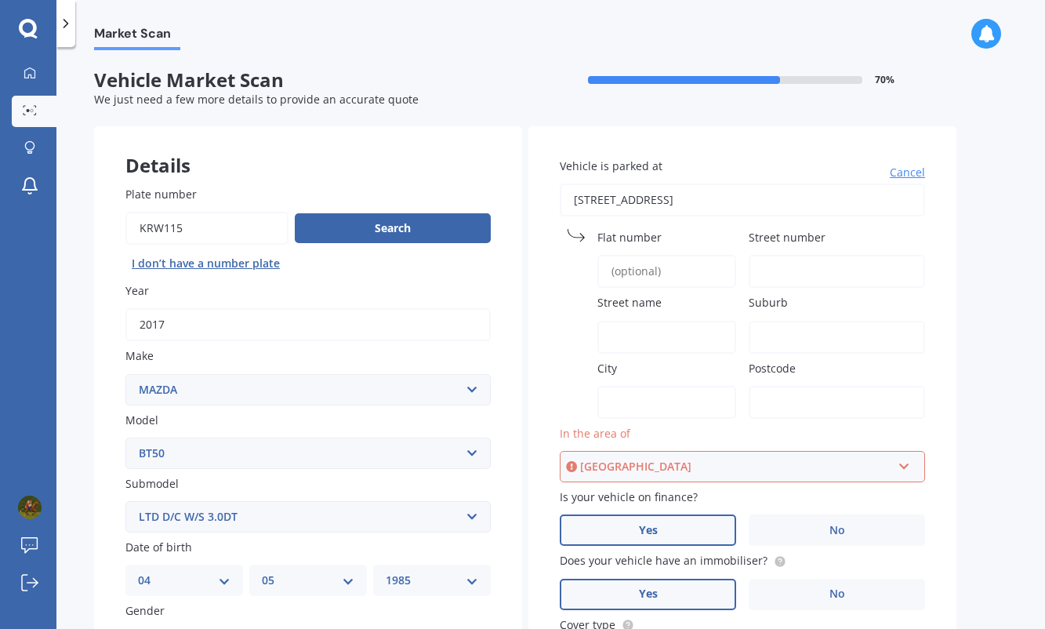
type input "Ōhaupō"
type input "[GEOGRAPHIC_DATA]"
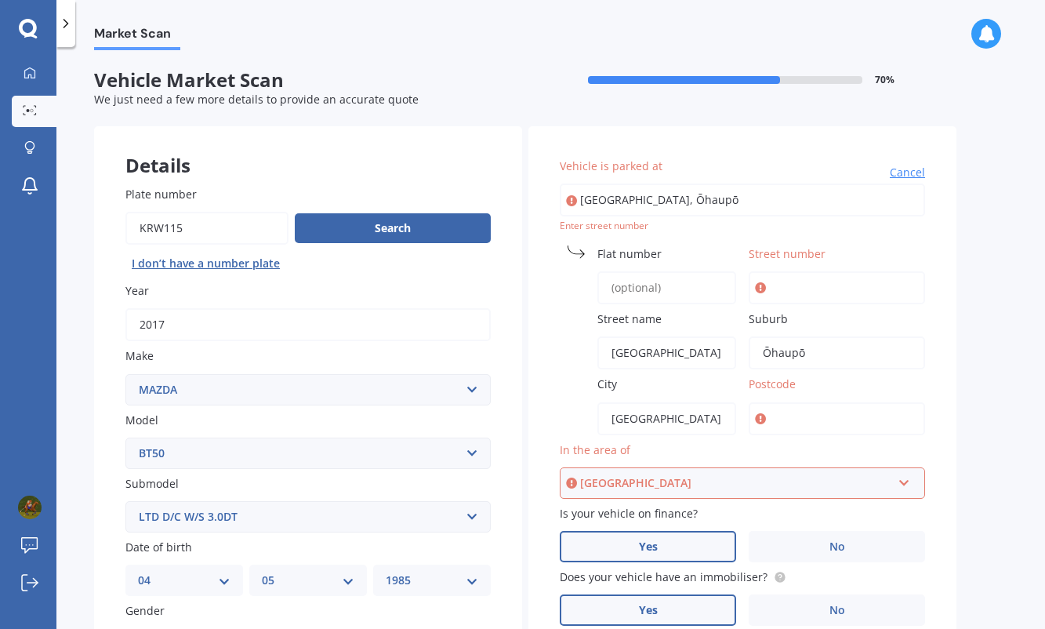
click at [790, 281] on input "Street number" at bounding box center [837, 287] width 176 height 33
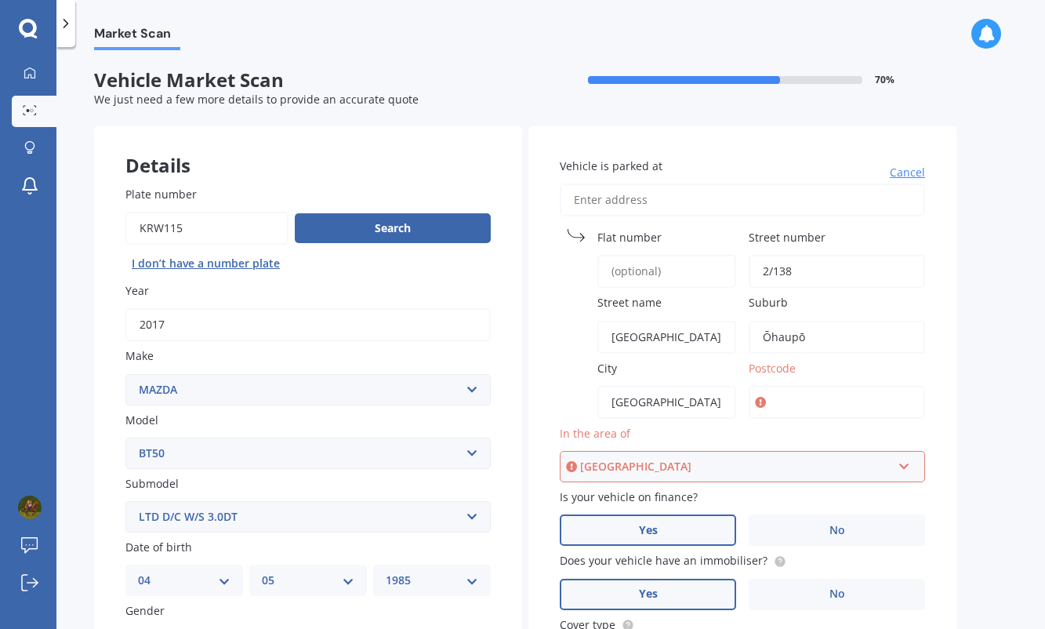
type input "2/138"
click at [863, 398] on input "Postcode" at bounding box center [837, 402] width 176 height 33
click at [848, 401] on input "3883" at bounding box center [837, 402] width 176 height 33
type input "3883"
click at [910, 468] on input "text" at bounding box center [736, 467] width 351 height 30
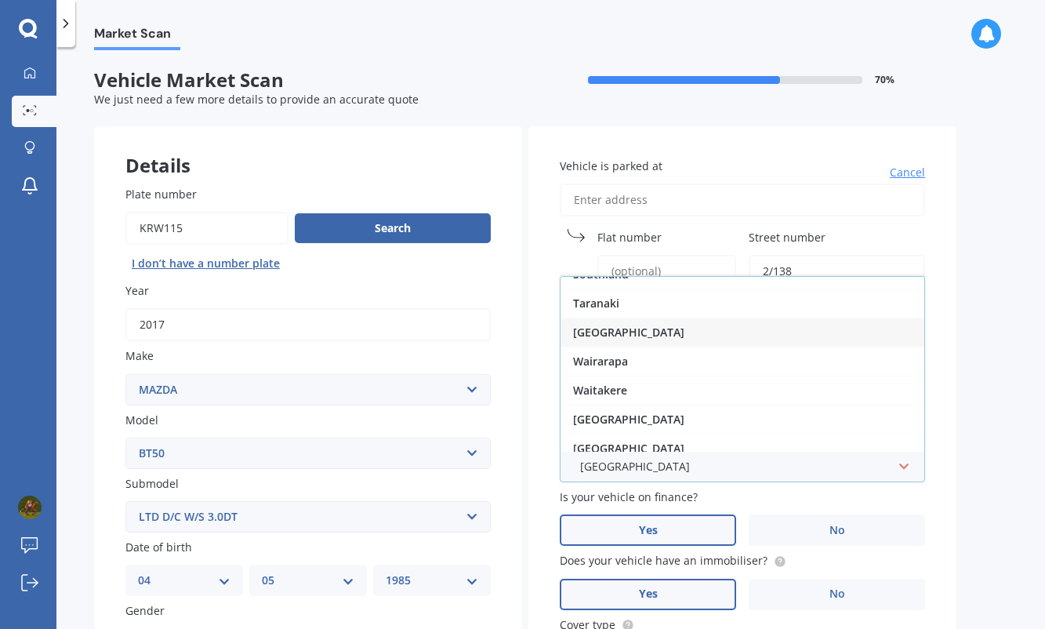
click at [632, 322] on div "[GEOGRAPHIC_DATA]" at bounding box center [743, 332] width 364 height 29
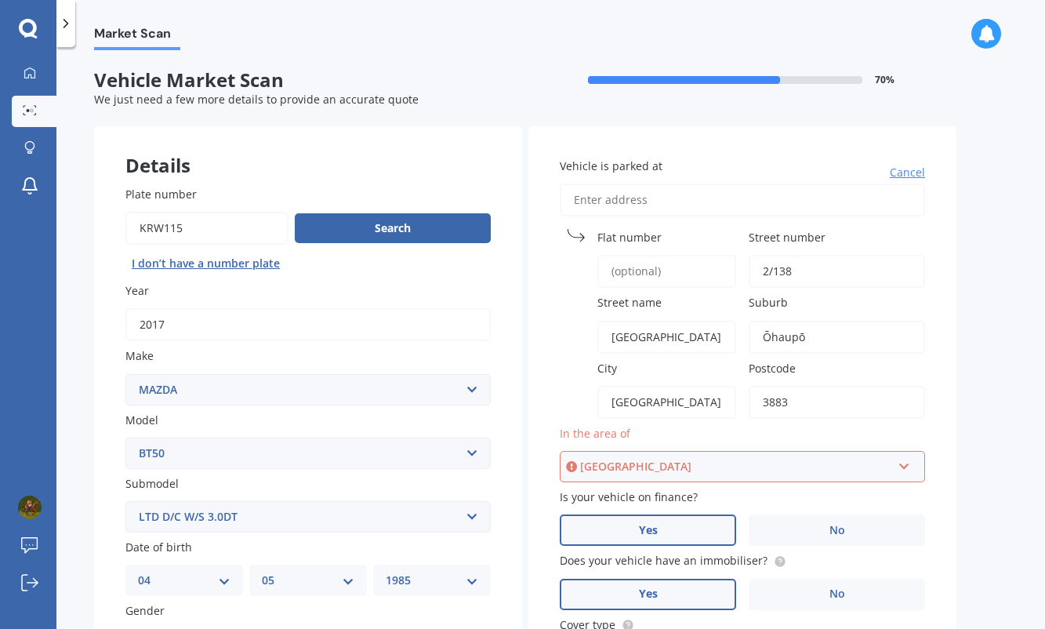
click at [923, 425] on div "In the area of [GEOGRAPHIC_DATA] [GEOGRAPHIC_DATA] [GEOGRAPHIC_DATA] [GEOGRAPHI…" at bounding box center [742, 453] width 365 height 57
drag, startPoint x: 923, startPoint y: 423, endPoint x: 923, endPoint y: 405, distance: 18.0
click at [923, 405] on div "Vehicle is parked at [GEOGRAPHIC_DATA] number 2/[GEOGRAPHIC_DATA] name [GEOGRAP…" at bounding box center [742, 503] width 428 height 754
click at [664, 474] on input "text" at bounding box center [736, 467] width 351 height 30
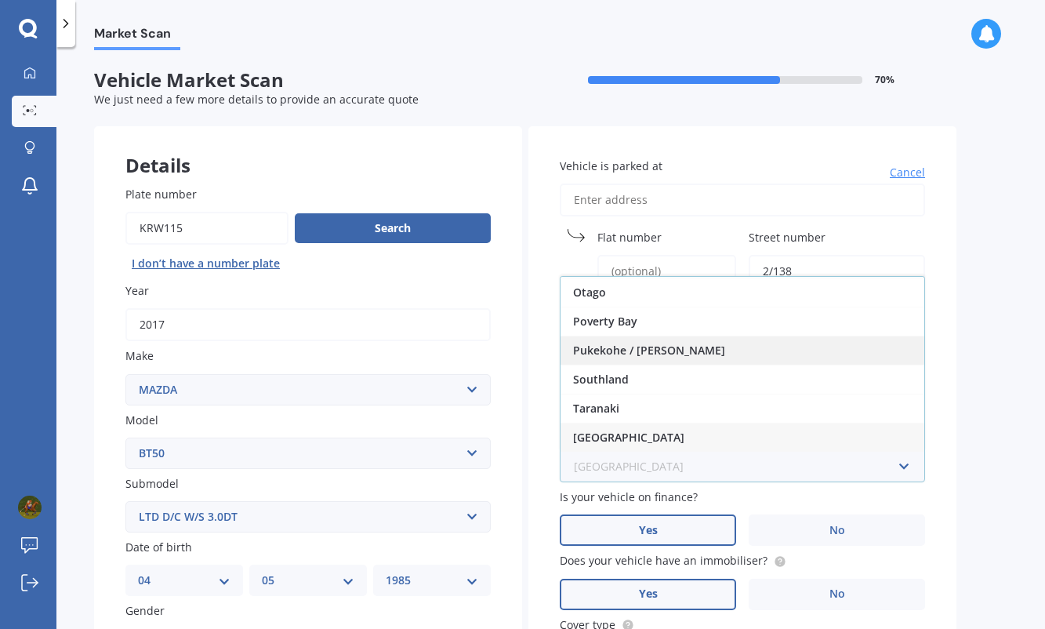
scroll to position [370, 0]
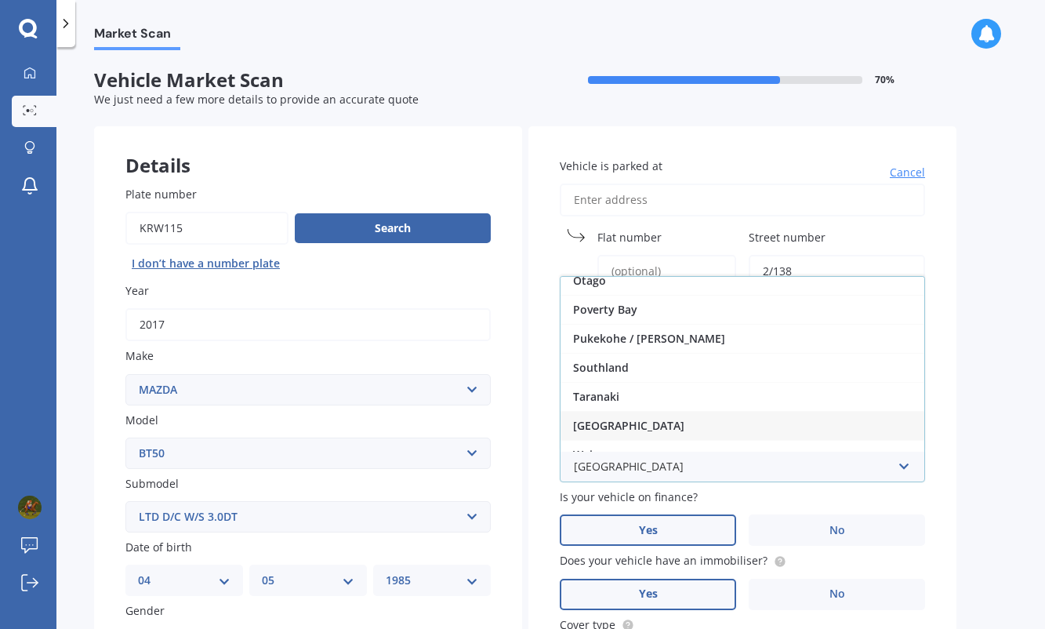
click at [683, 411] on div "[GEOGRAPHIC_DATA]" at bounding box center [743, 425] width 364 height 29
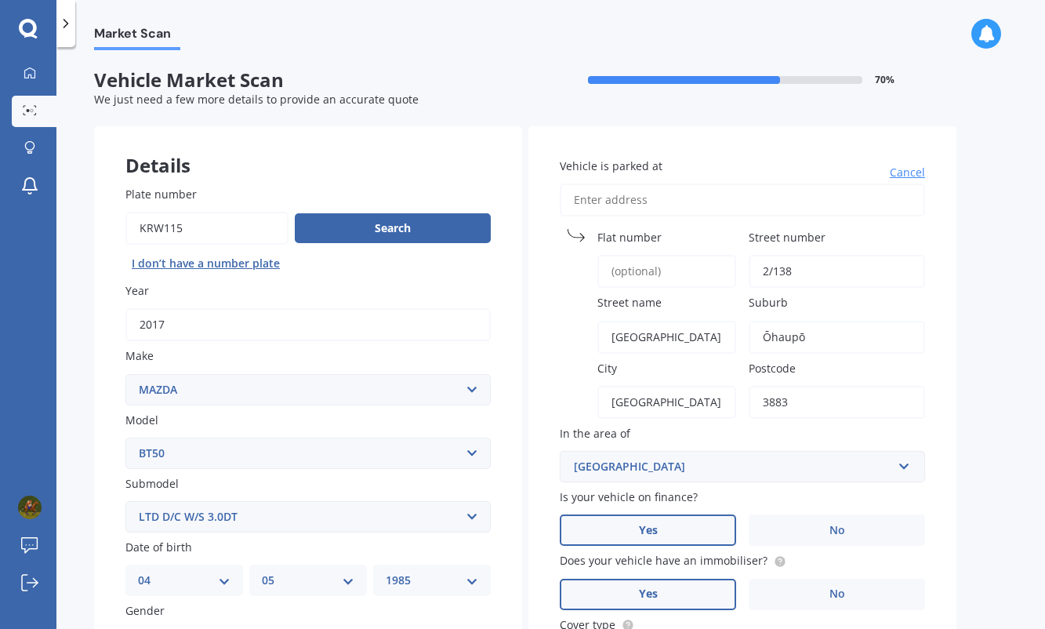
click at [623, 460] on div "[GEOGRAPHIC_DATA]" at bounding box center [733, 466] width 318 height 17
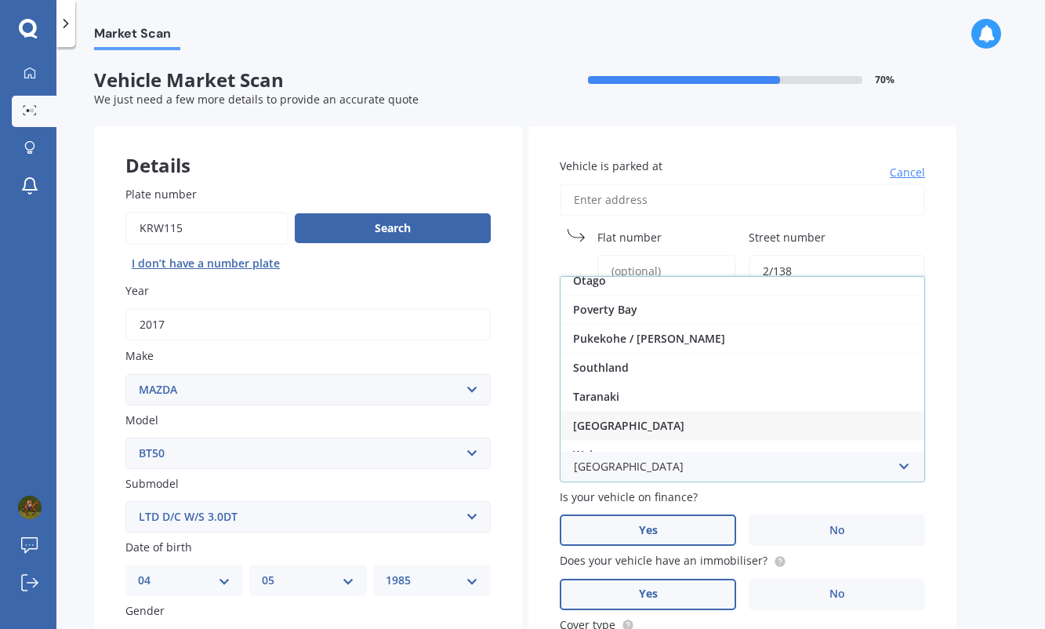
click at [667, 416] on div "[GEOGRAPHIC_DATA]" at bounding box center [743, 425] width 364 height 29
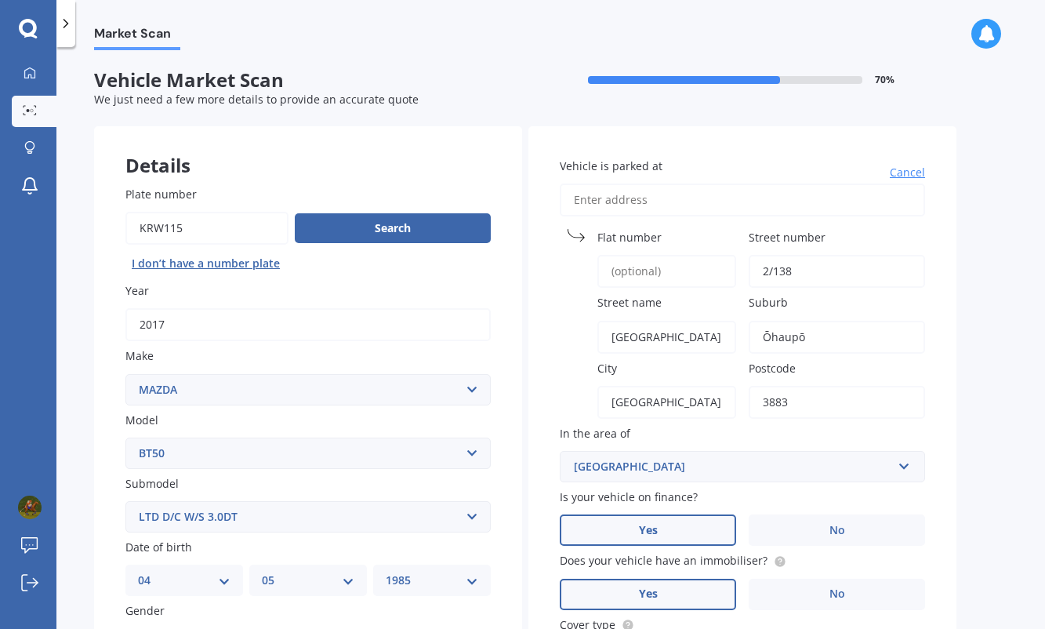
drag, startPoint x: 957, startPoint y: 393, endPoint x: 989, endPoint y: 393, distance: 31.4
click at [958, 393] on div "Market Scan Vehicle Market Scan 70 % We just need a few more details to provide…" at bounding box center [550, 341] width 989 height 582
click at [989, 393] on div "Market Scan Vehicle Market Scan 70 % We just need a few more details to provide…" at bounding box center [550, 341] width 989 height 582
click at [982, 514] on div "Market Scan Vehicle Market Scan 70 % We just need a few more details to provide…" at bounding box center [550, 341] width 989 height 582
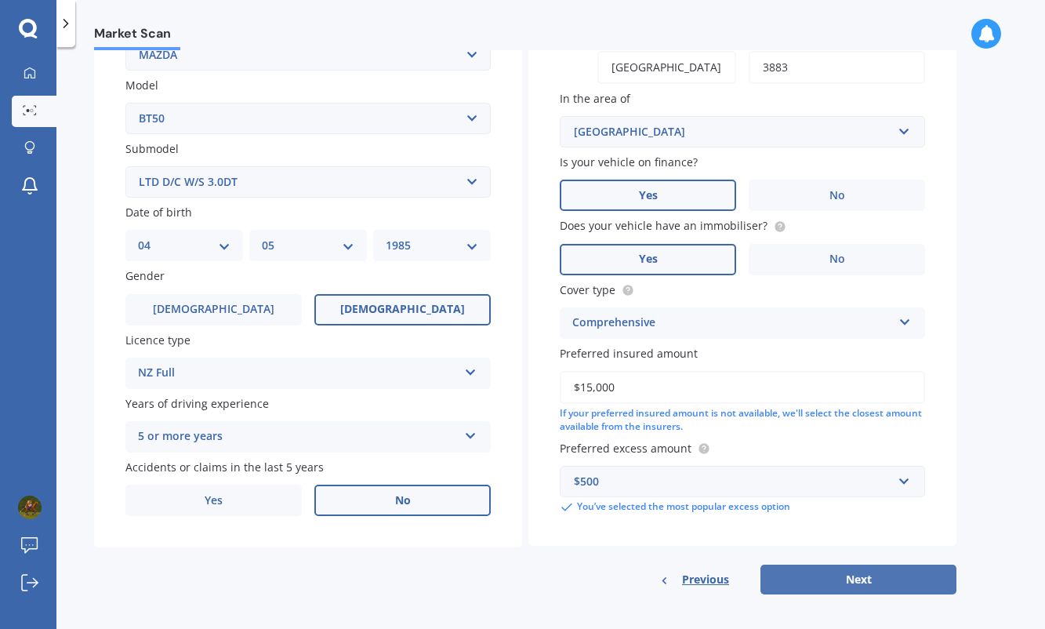
click at [894, 565] on button "Next" at bounding box center [859, 580] width 196 height 30
select select "04"
select select "05"
select select "1985"
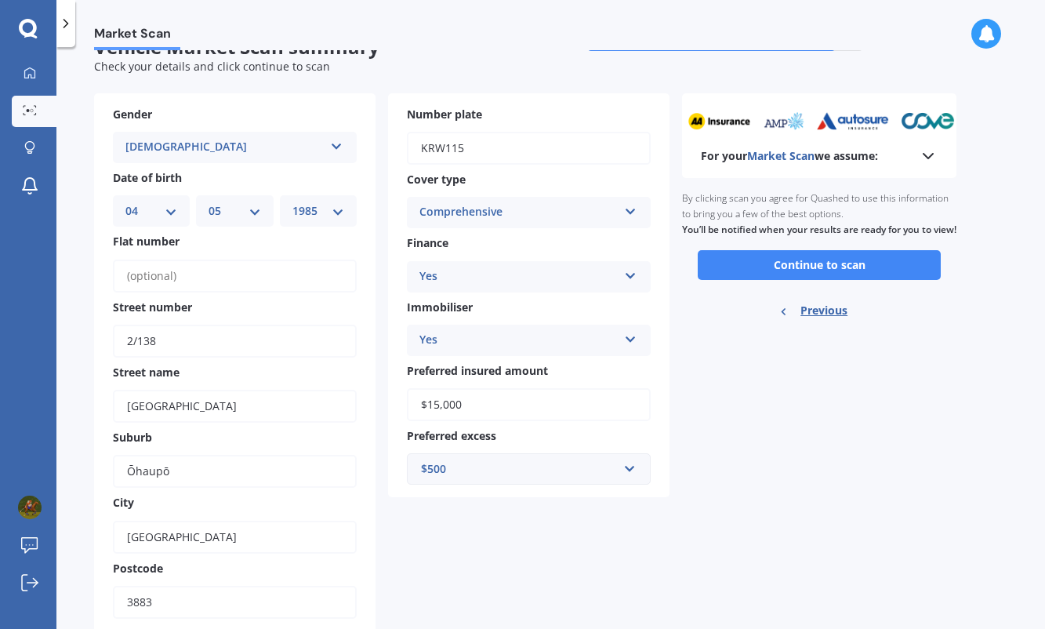
scroll to position [34, 0]
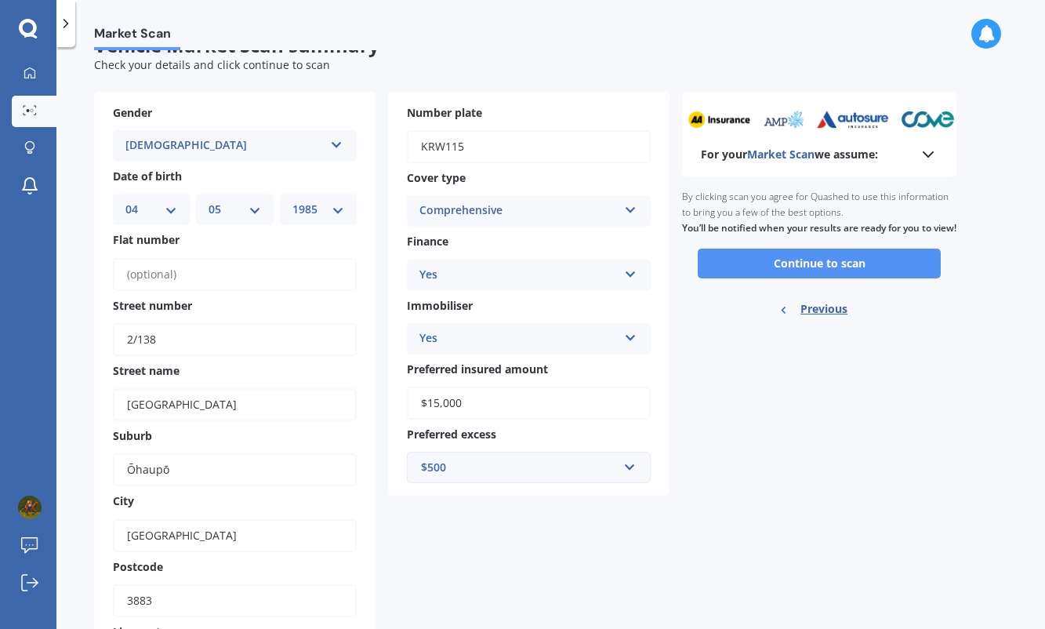
click at [880, 273] on button "Continue to scan" at bounding box center [819, 264] width 243 height 30
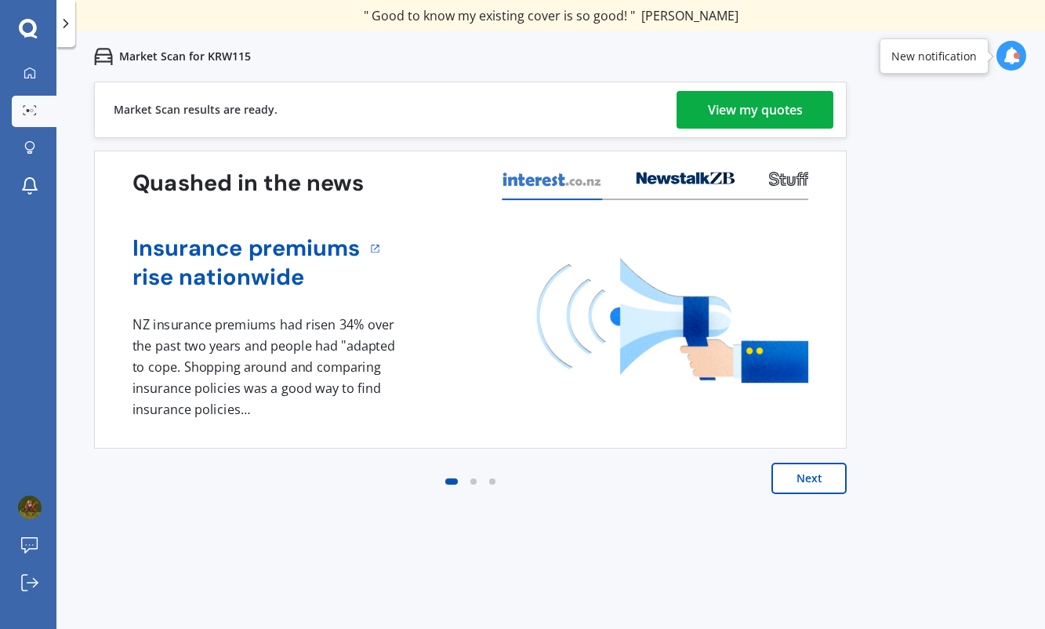
click at [775, 114] on div "View my quotes" at bounding box center [755, 110] width 95 height 38
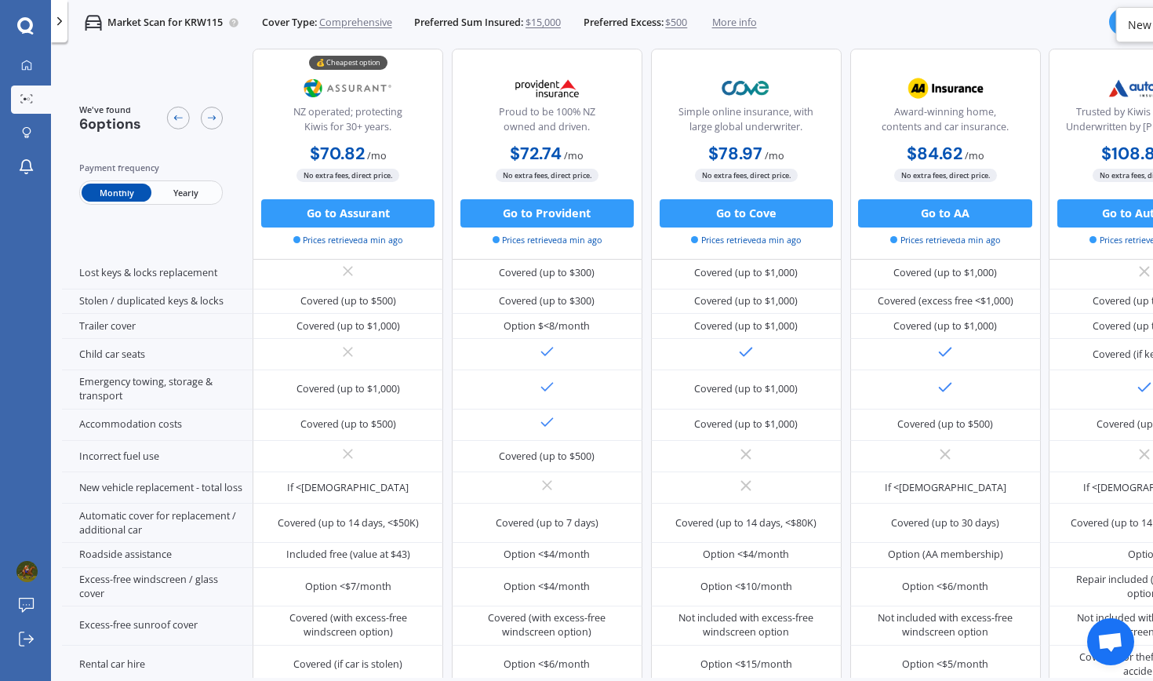
scroll to position [234, 1]
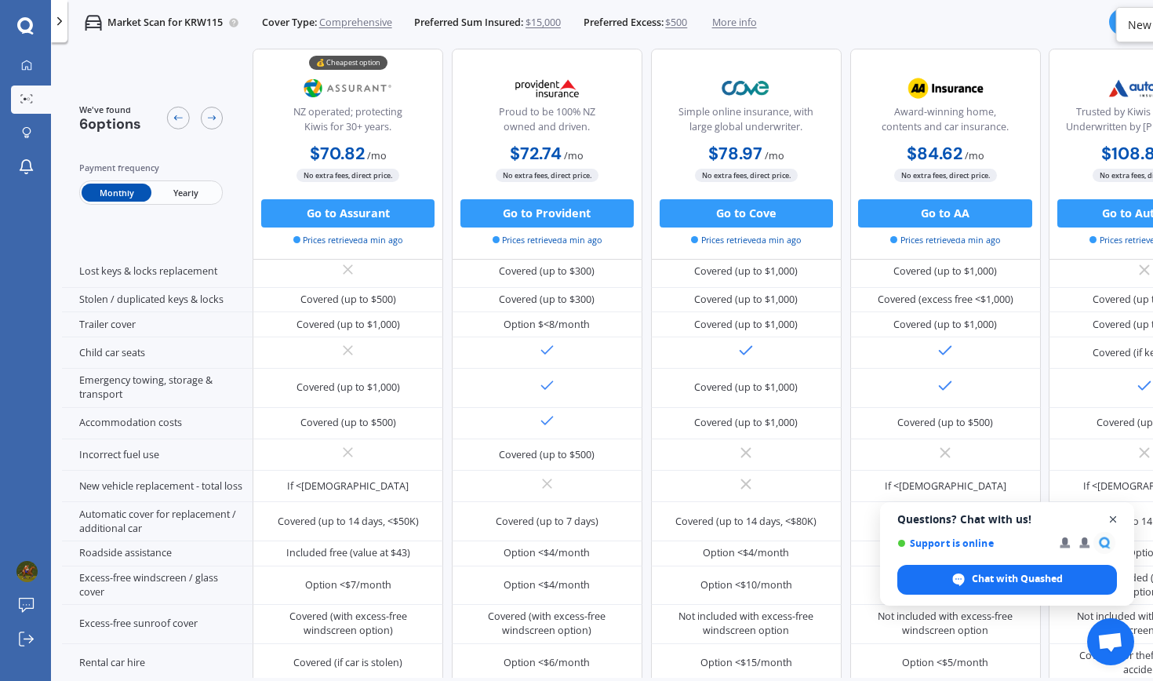
click at [1044, 518] on span "Open chat" at bounding box center [1113, 520] width 20 height 20
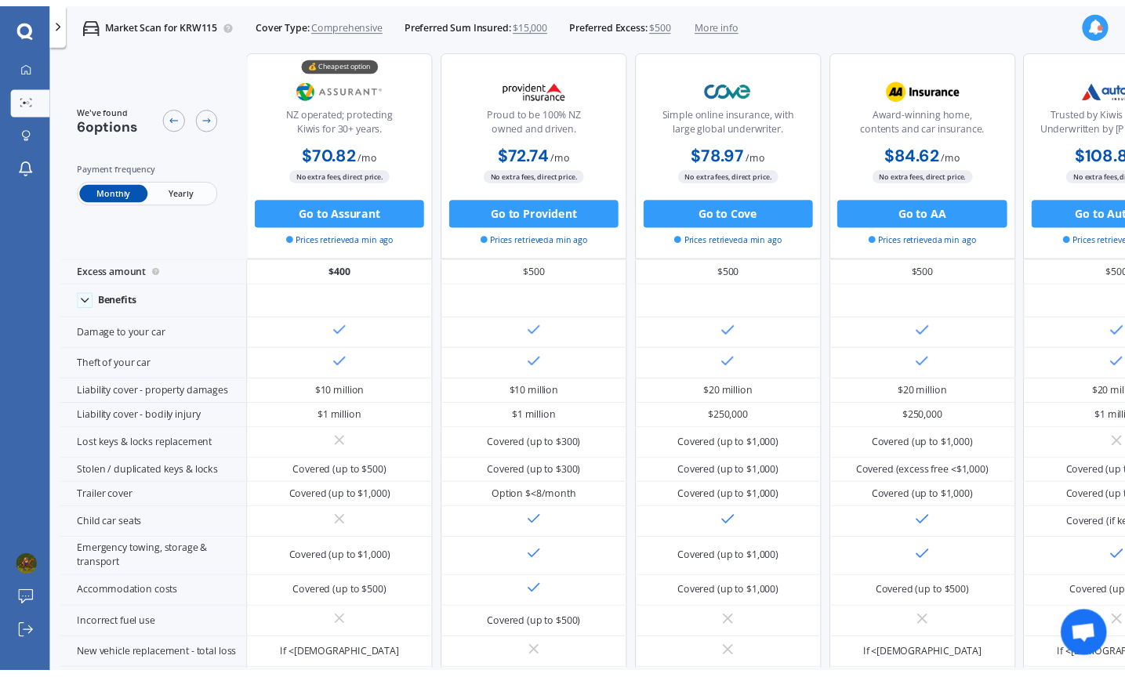
scroll to position [40, 0]
